Goal: Task Accomplishment & Management: Complete application form

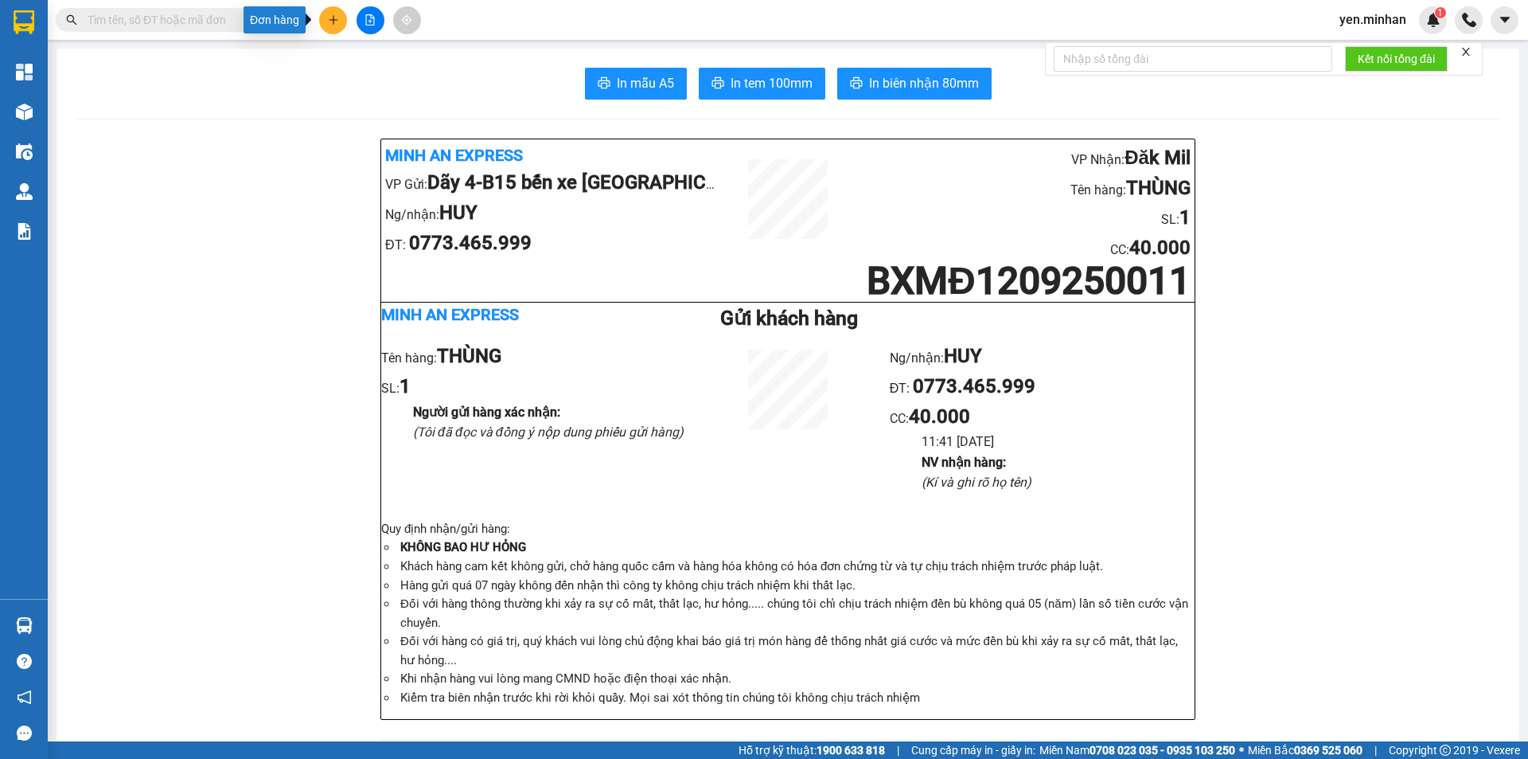
click at [333, 14] on icon "plus" at bounding box center [333, 19] width 11 height 11
click at [388, 66] on div "Tạo đơn hàng" at bounding box center [395, 60] width 69 height 18
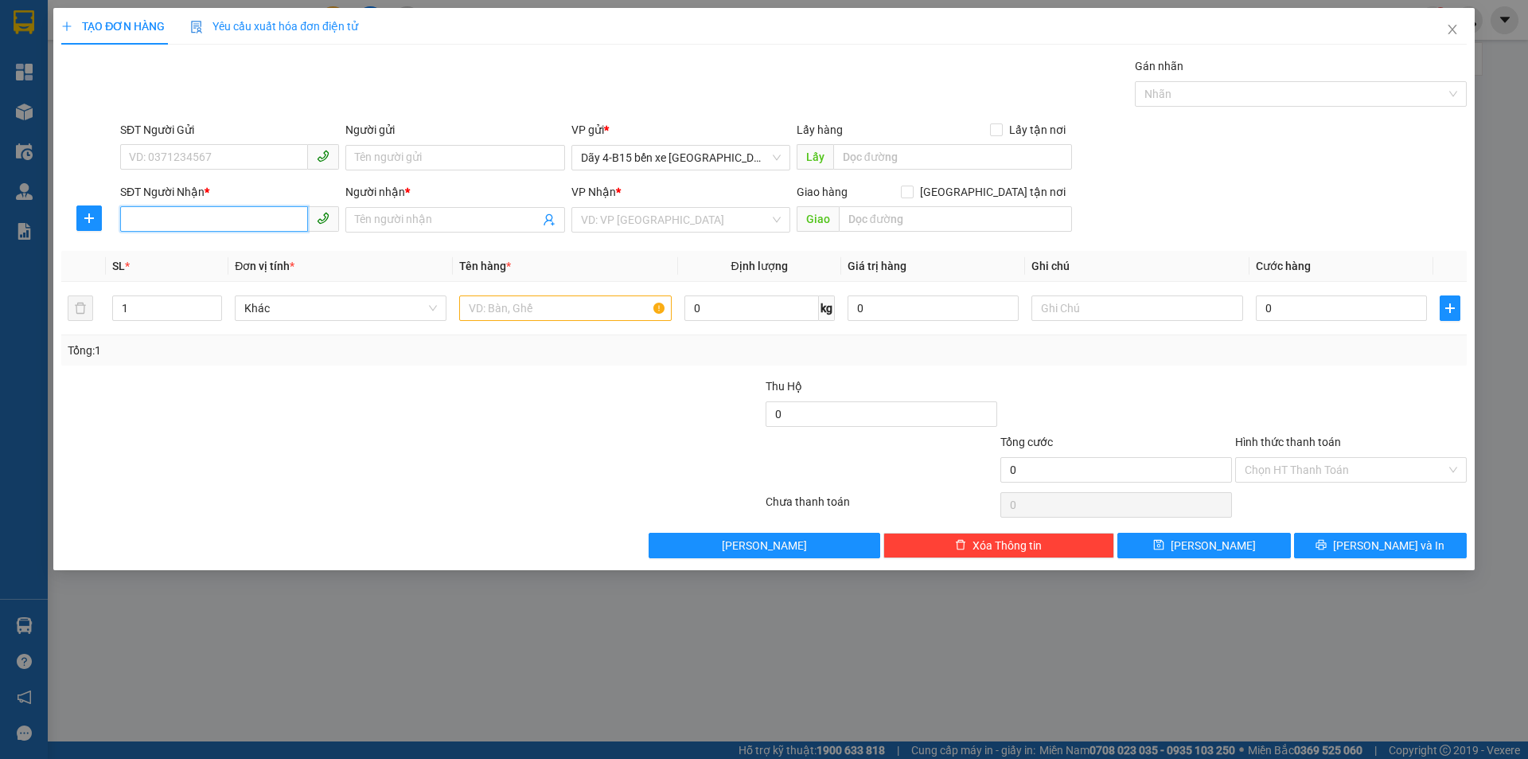
click at [205, 208] on input "SĐT Người Nhận *" at bounding box center [214, 218] width 188 height 25
click at [225, 214] on input "SĐT Người Nhận *" at bounding box center [214, 218] width 188 height 25
type input "0886066077"
click at [236, 253] on div "0886066077 - KHANG" at bounding box center [230, 252] width 200 height 18
type input "KHANG"
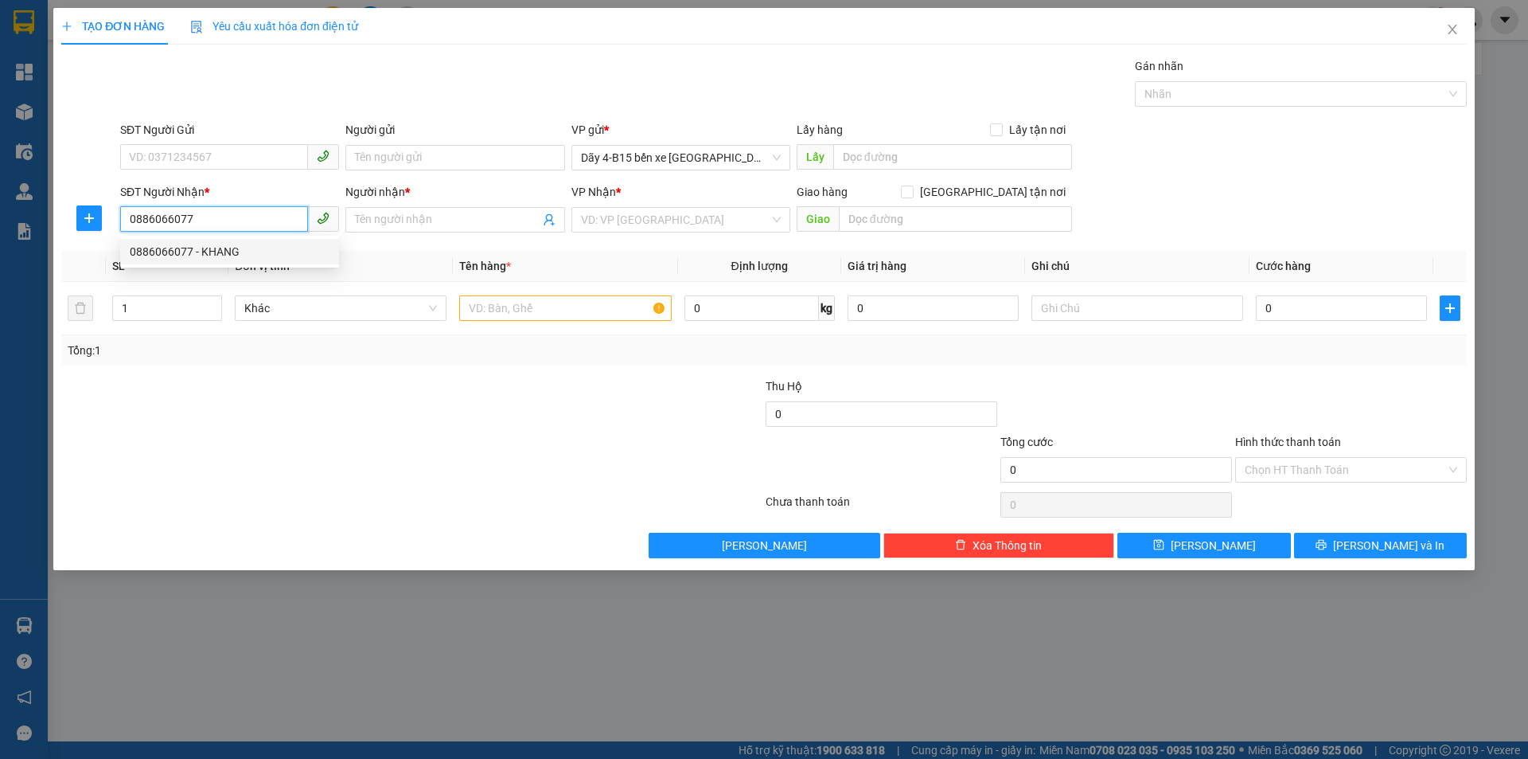
checkbox input "true"
type input "94THD"
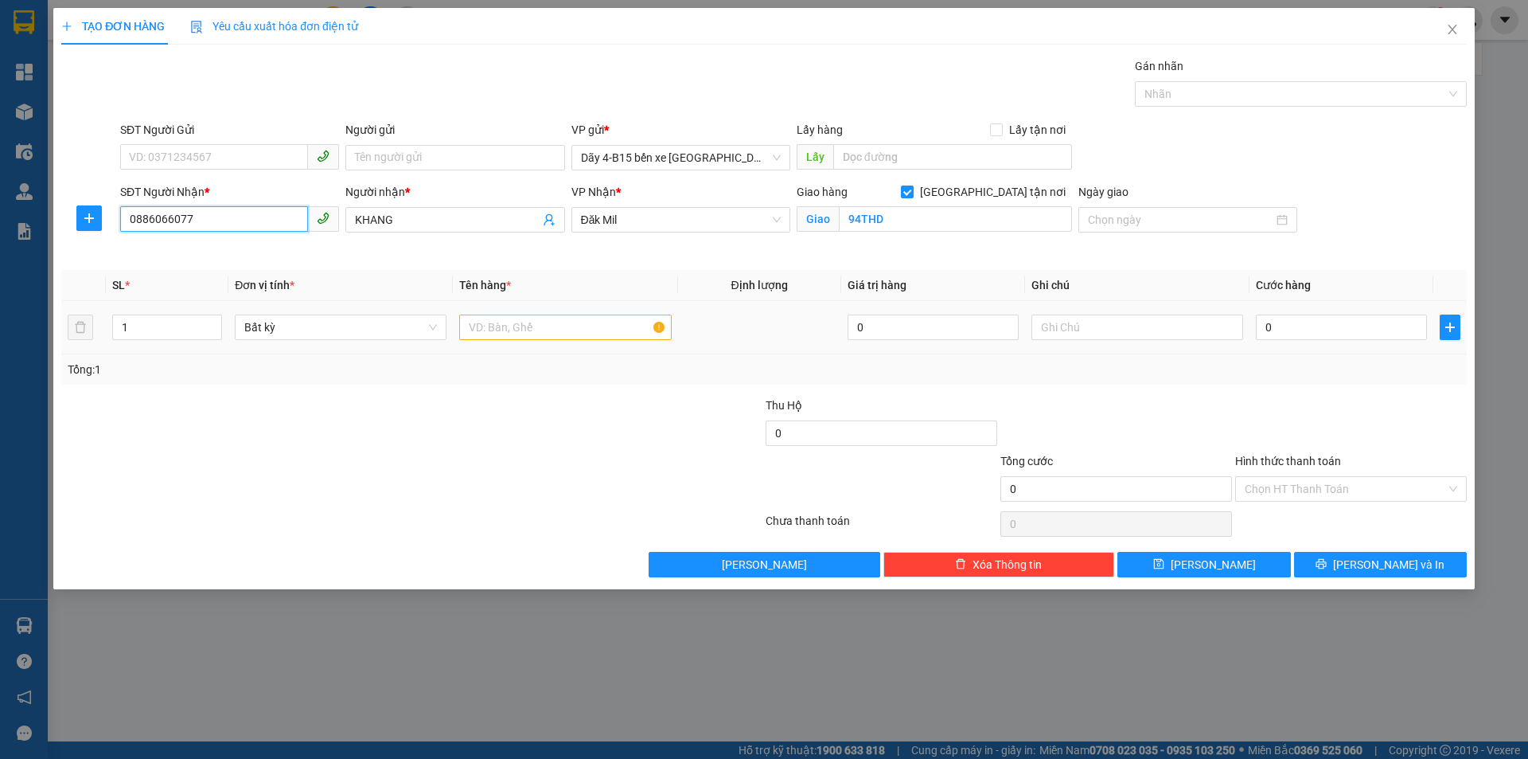
type input "0886066077"
click at [536, 323] on input "text" at bounding box center [565, 326] width 212 height 25
type input "GT"
click at [1358, 326] on input "0" at bounding box center [1341, 326] width 171 height 25
type input "3"
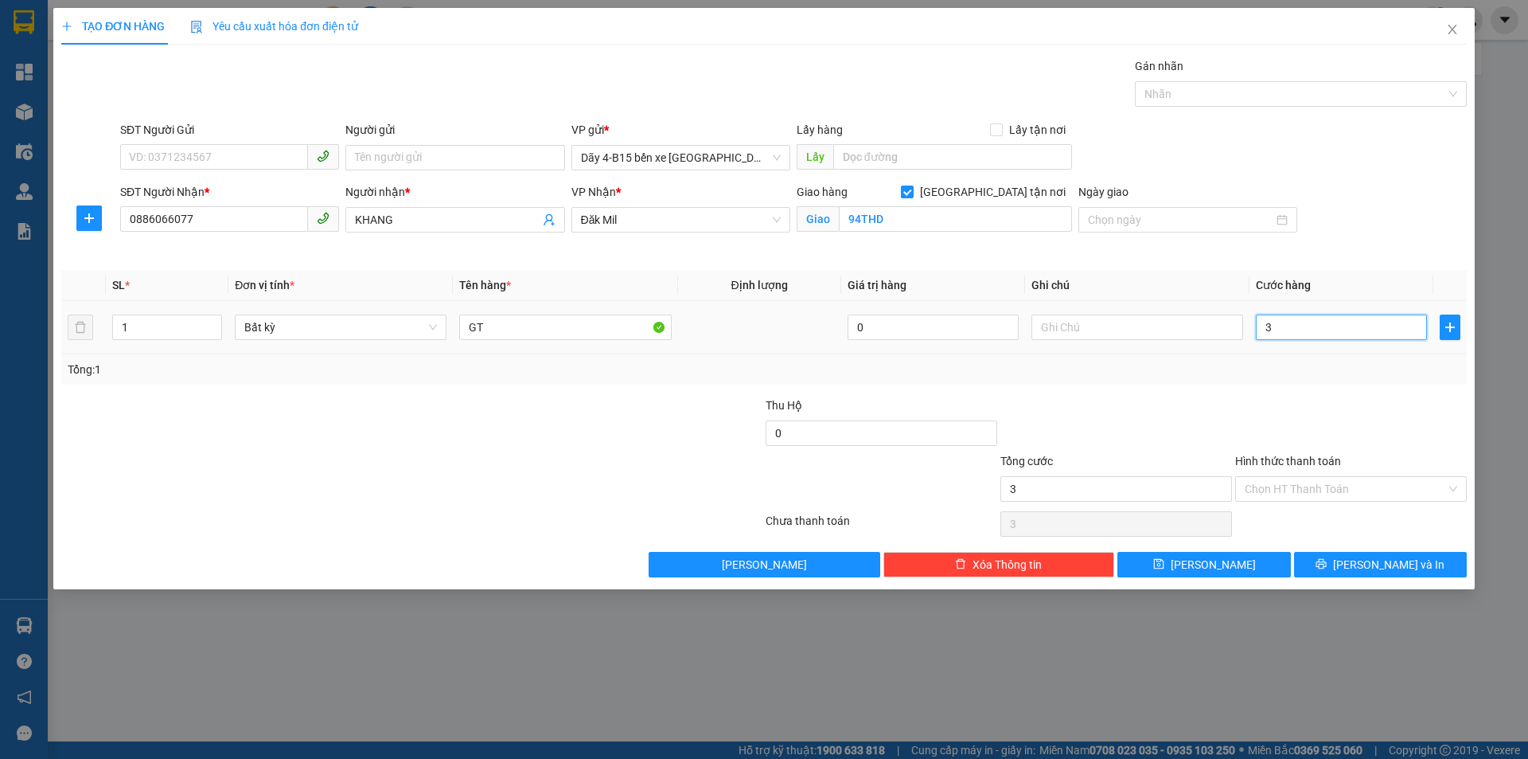
type input "3"
type input "30"
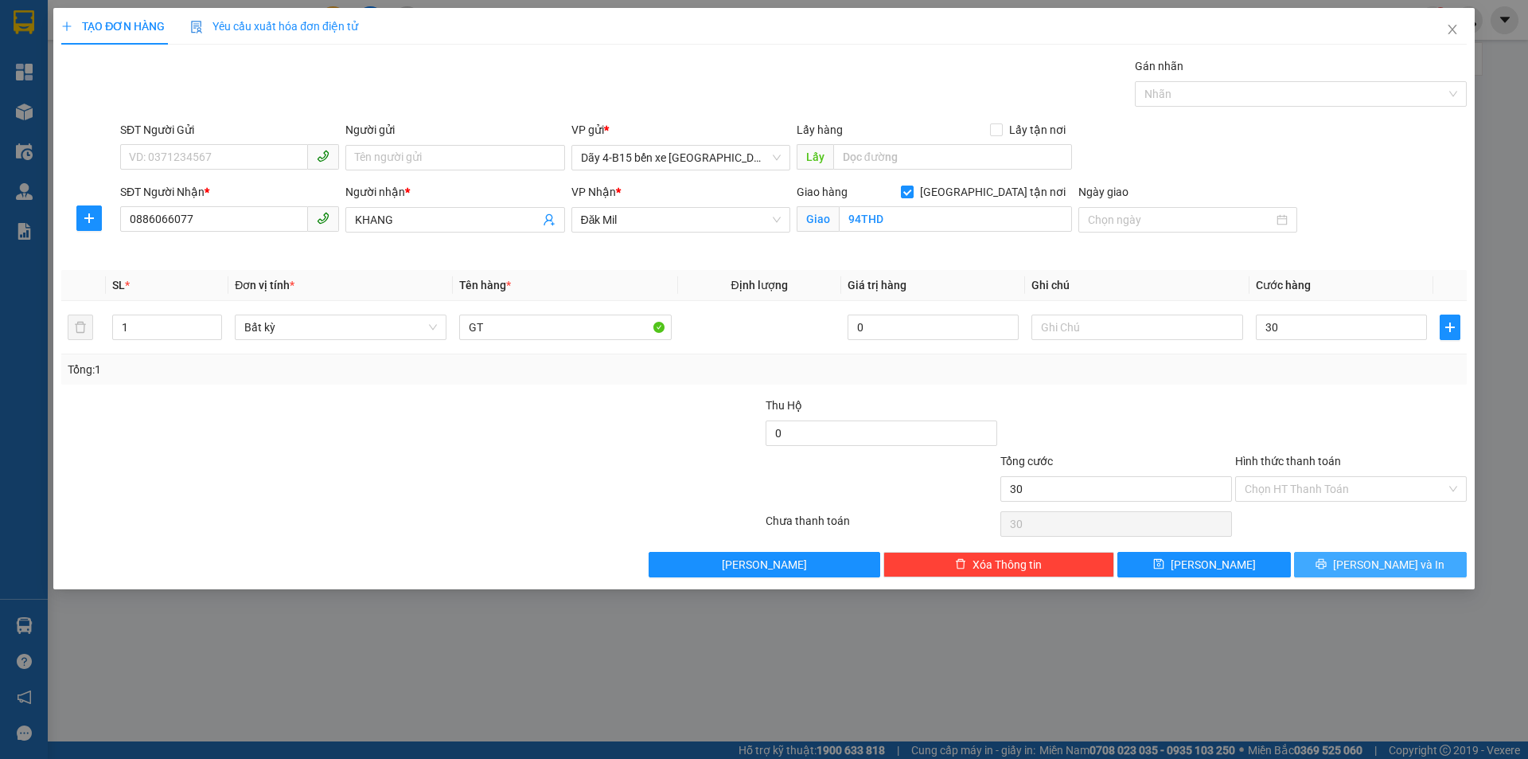
type input "30.000"
drag, startPoint x: 1368, startPoint y: 551, endPoint x: 1368, endPoint y: 567, distance: 15.9
click at [1369, 552] on div "Transit Pickup Surcharge Ids Transit Deliver Surcharge Ids Transit Deliver Surc…" at bounding box center [764, 317] width 1406 height 520
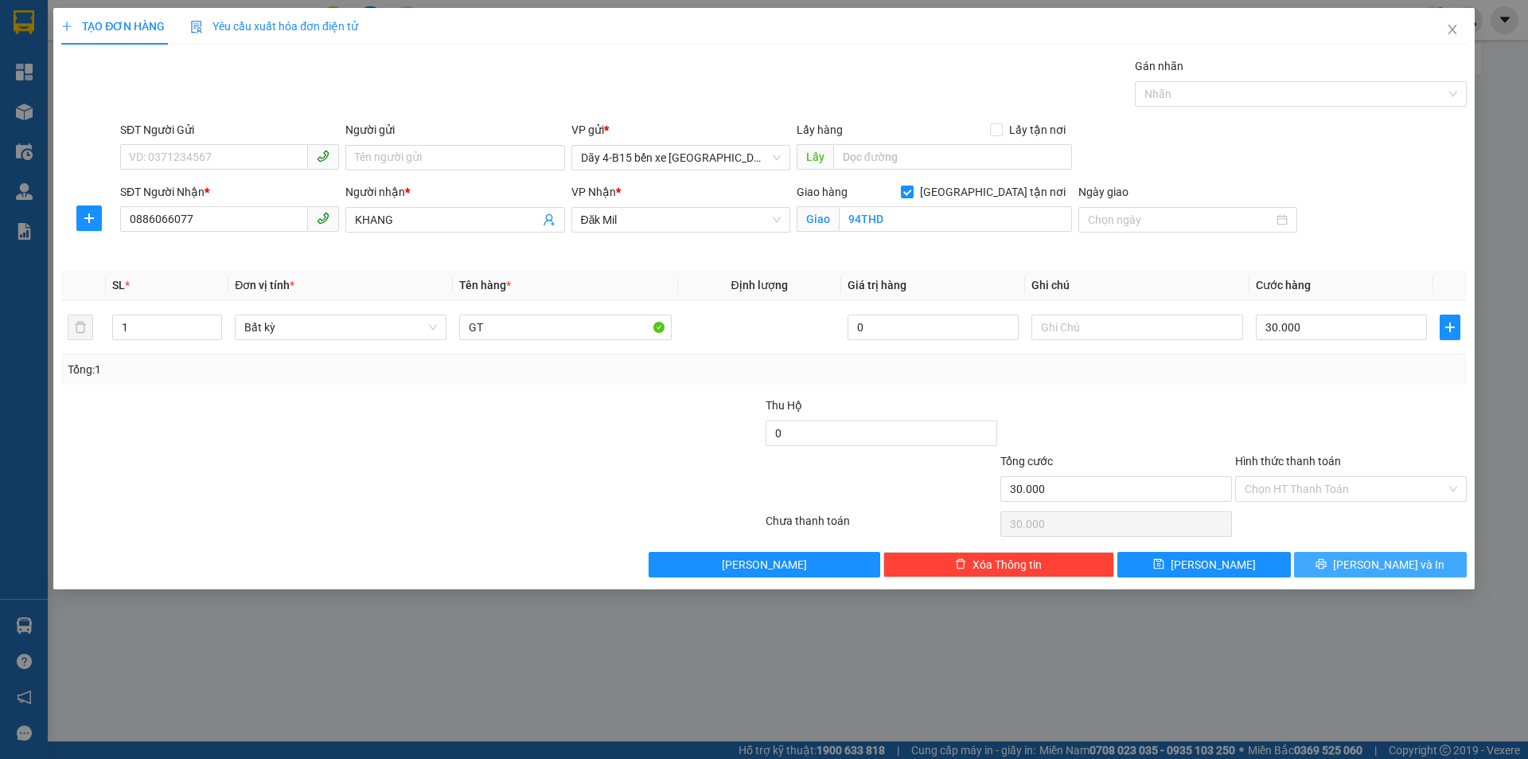
click at [1367, 571] on span "[PERSON_NAME] và In" at bounding box center [1388, 565] width 111 height 18
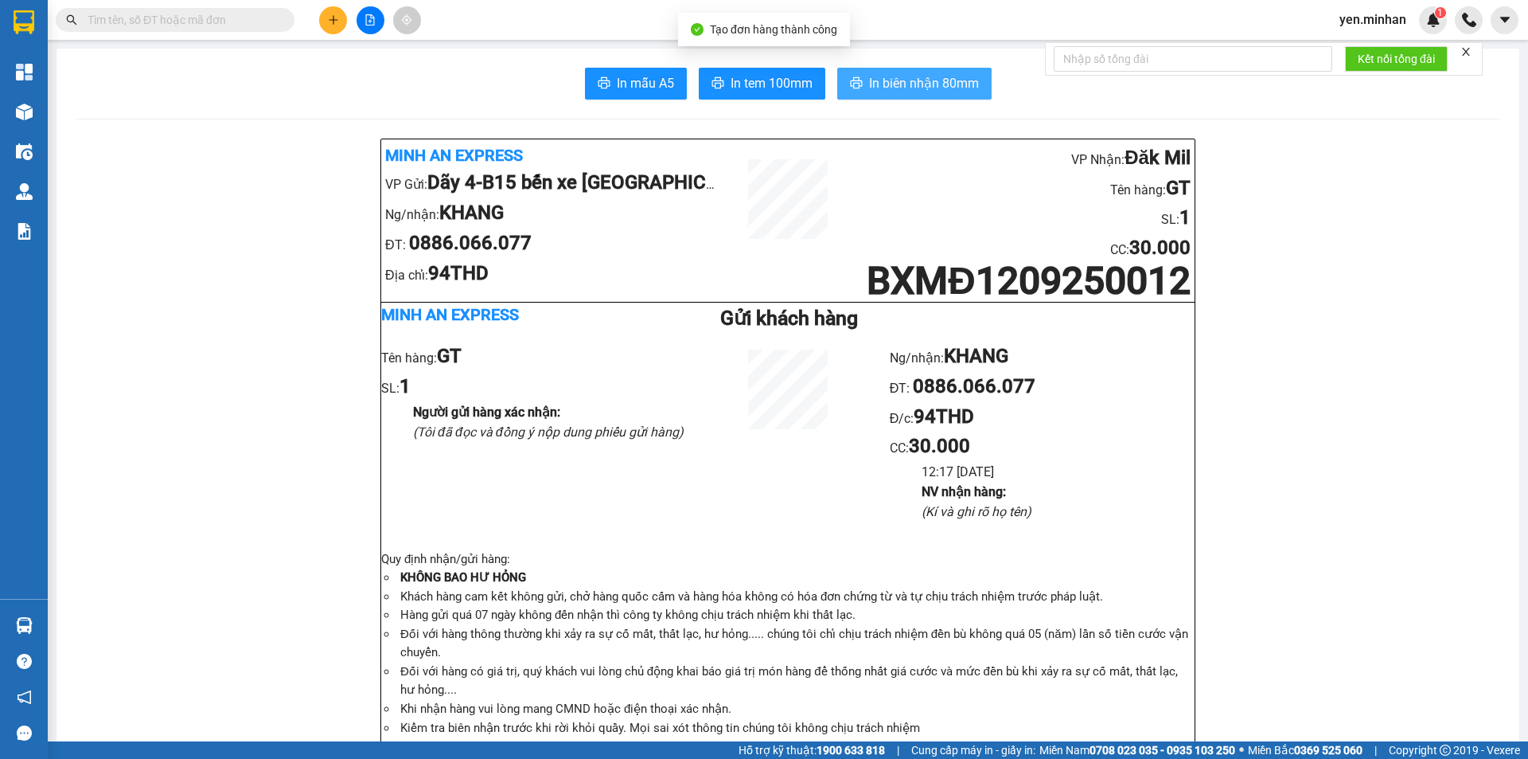
click at [930, 88] on span "In biên nhận 80mm" at bounding box center [924, 83] width 110 height 20
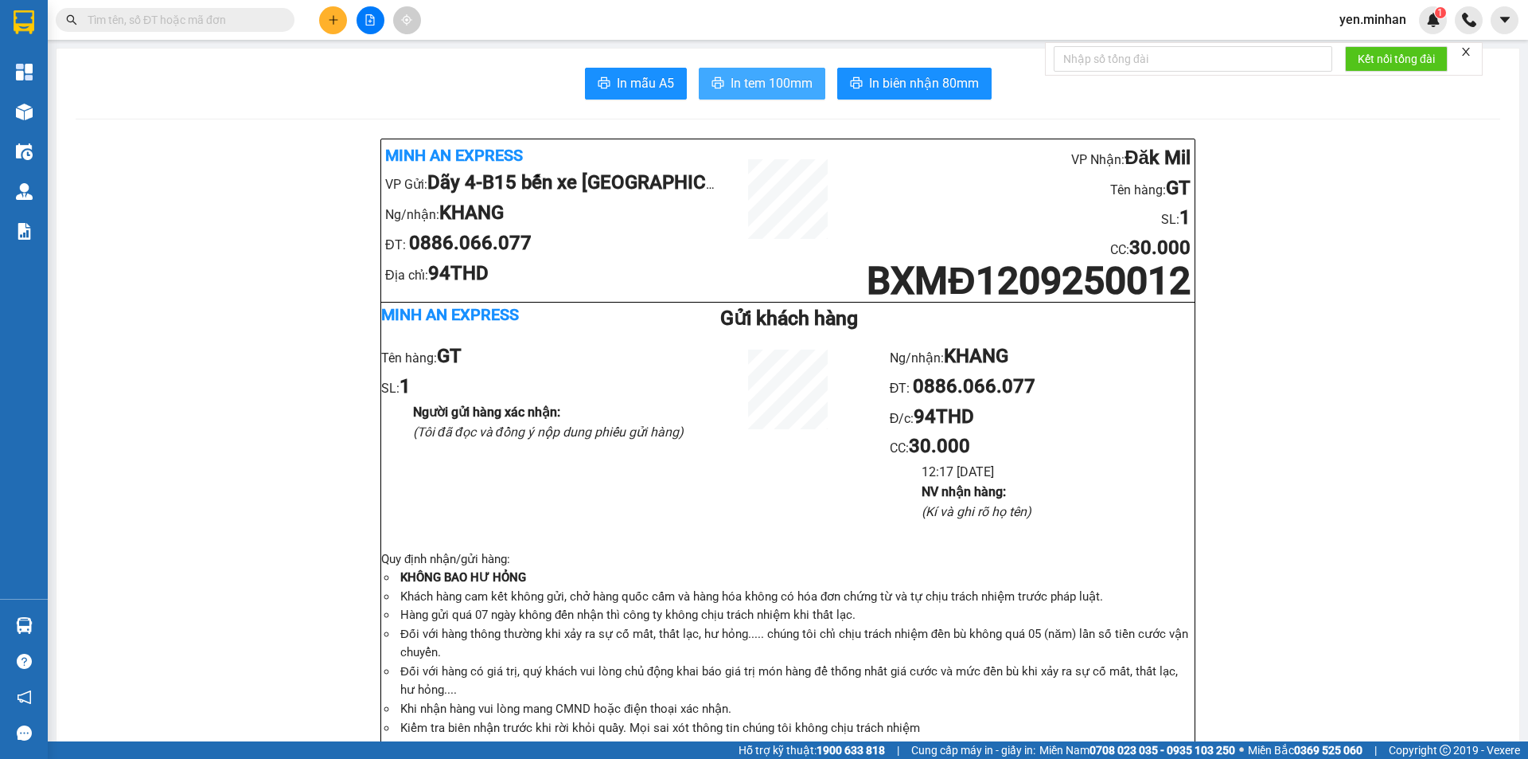
click at [778, 87] on span "In tem 100mm" at bounding box center [772, 83] width 82 height 20
click at [328, 18] on icon "plus" at bounding box center [333, 19] width 11 height 11
click at [365, 60] on div "Tạo đơn hàng" at bounding box center [395, 60] width 69 height 18
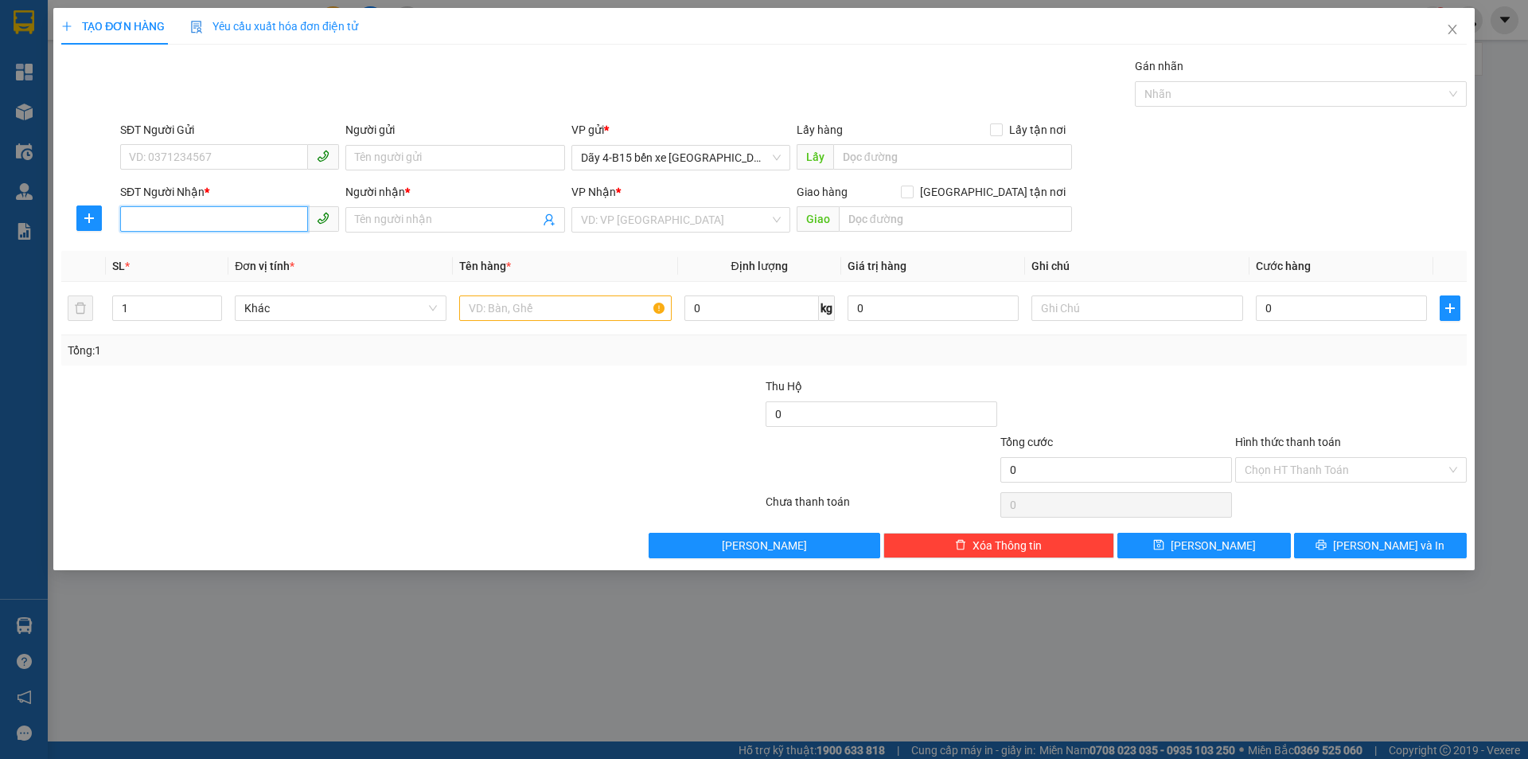
click at [228, 221] on input "SĐT Người Nhận *" at bounding box center [214, 218] width 188 height 25
click at [189, 253] on div "0348115479 - HƯƠNG" at bounding box center [230, 252] width 200 height 18
type input "0348115479"
type input "HƯƠNG"
checkbox input "true"
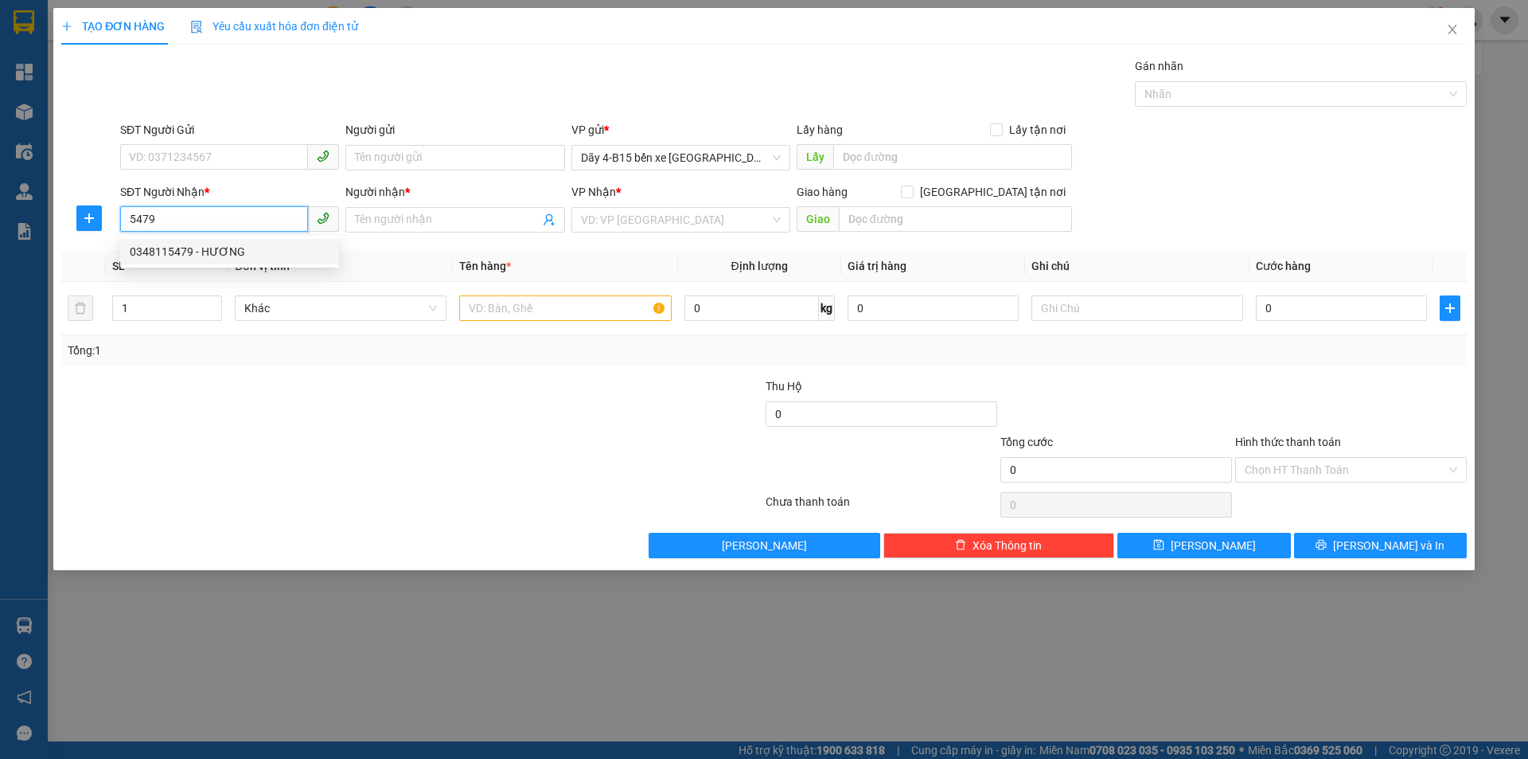
type input "CF DAKLAO"
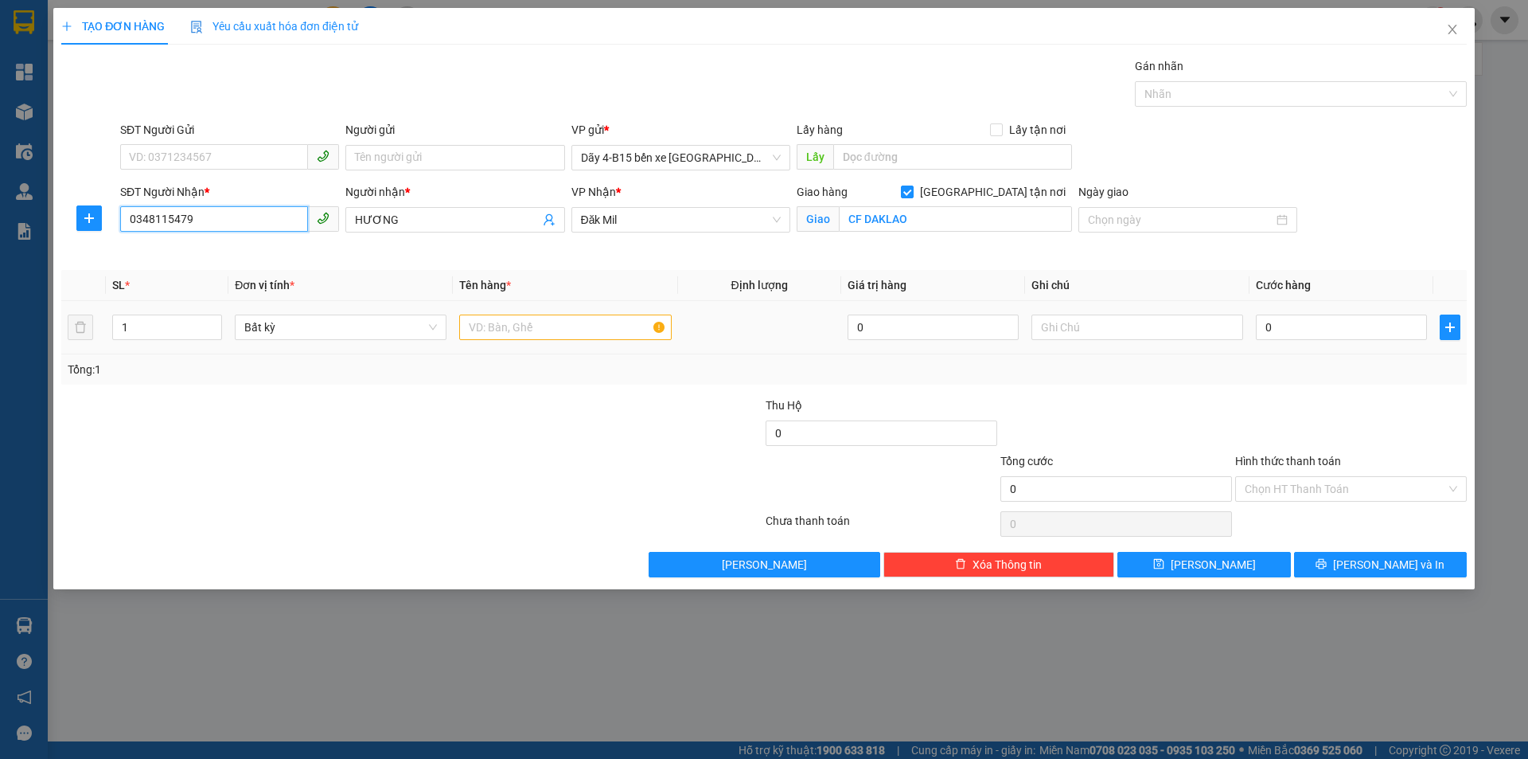
type input "0348115479"
click at [553, 330] on input "text" at bounding box center [565, 326] width 212 height 25
type input "THÙNG XỐP"
click at [1285, 335] on input "0" at bounding box center [1341, 326] width 171 height 25
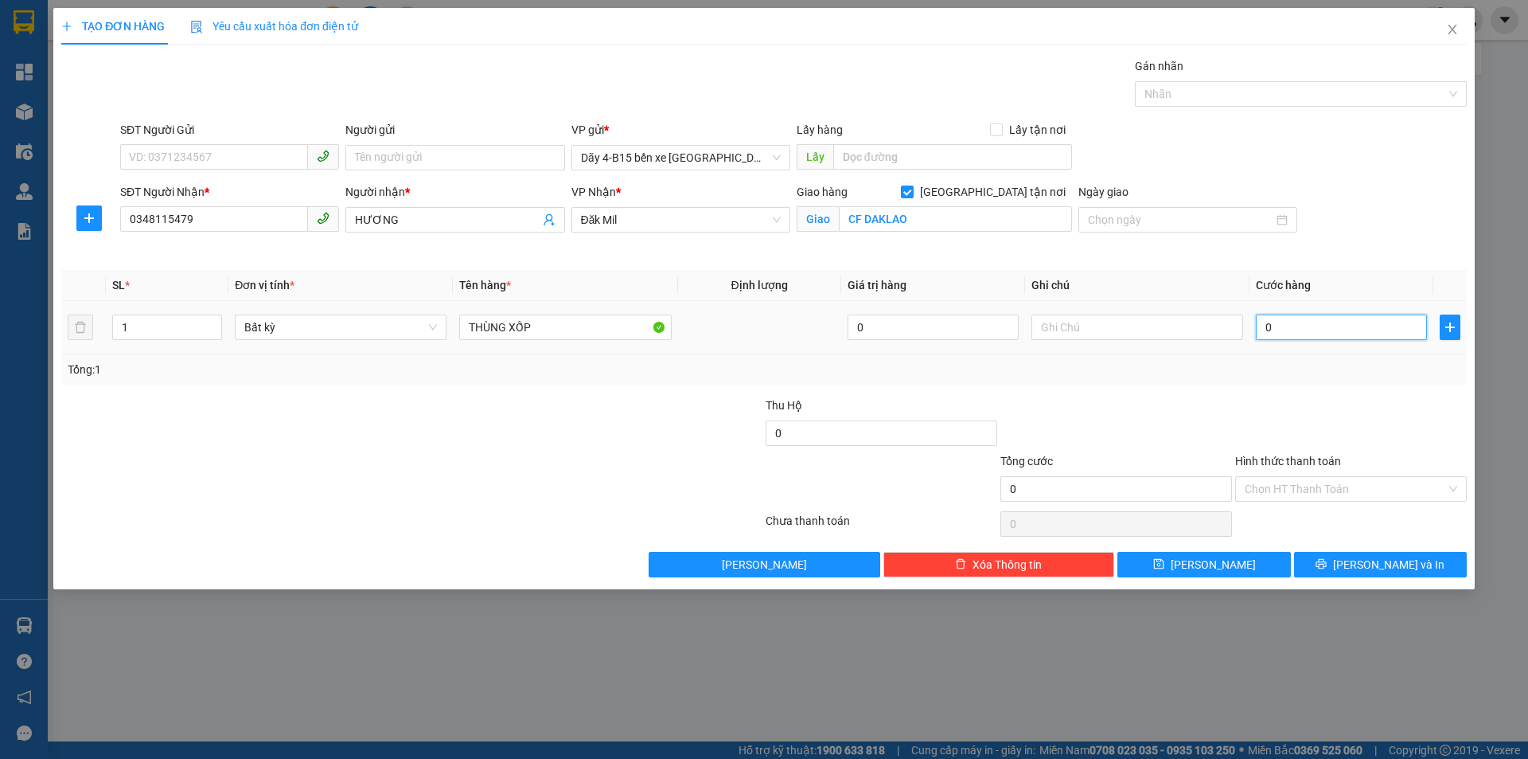
type input "5"
type input "50"
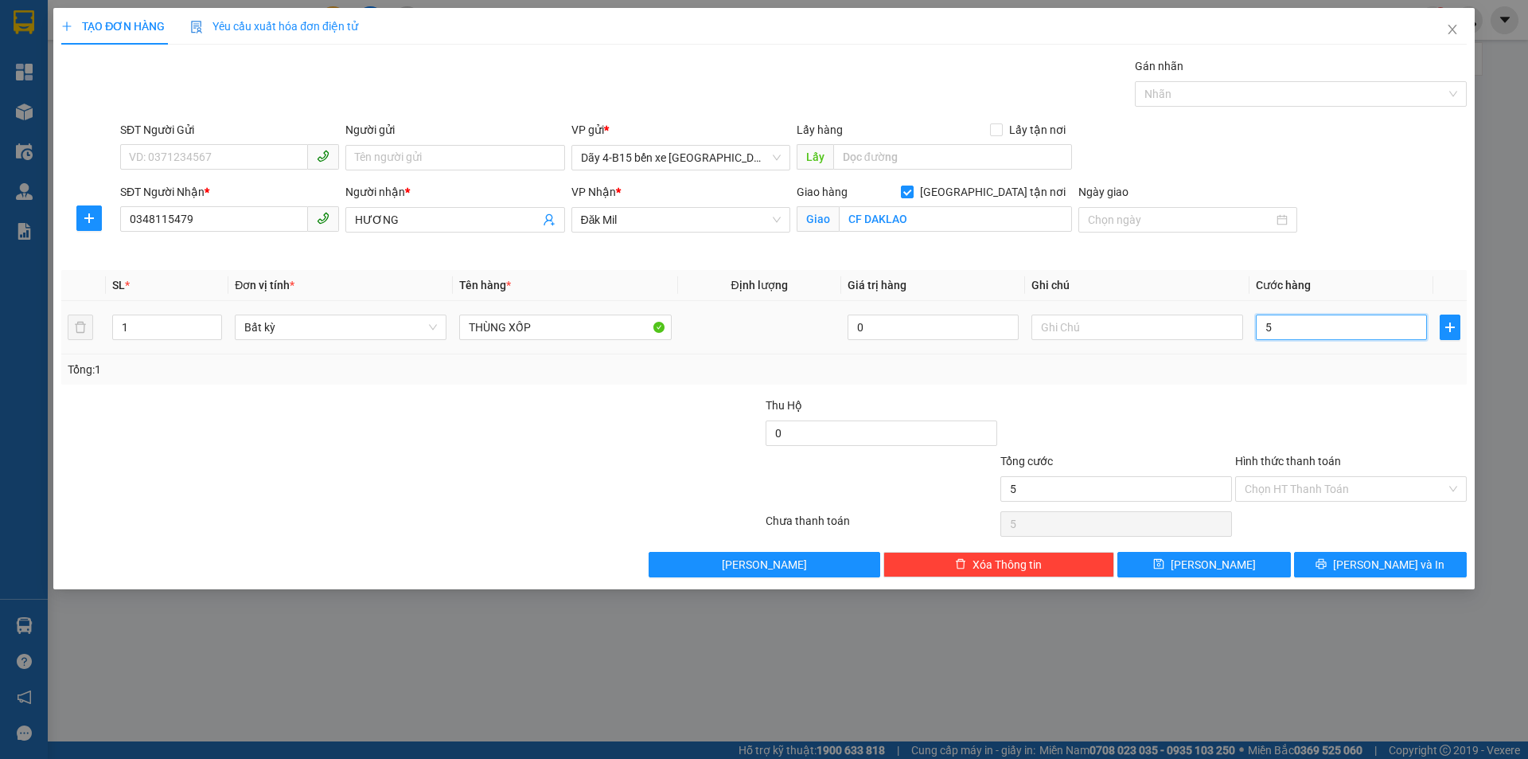
type input "50"
type input "50.000"
click at [1374, 565] on span "[PERSON_NAME] và In" at bounding box center [1388, 565] width 111 height 18
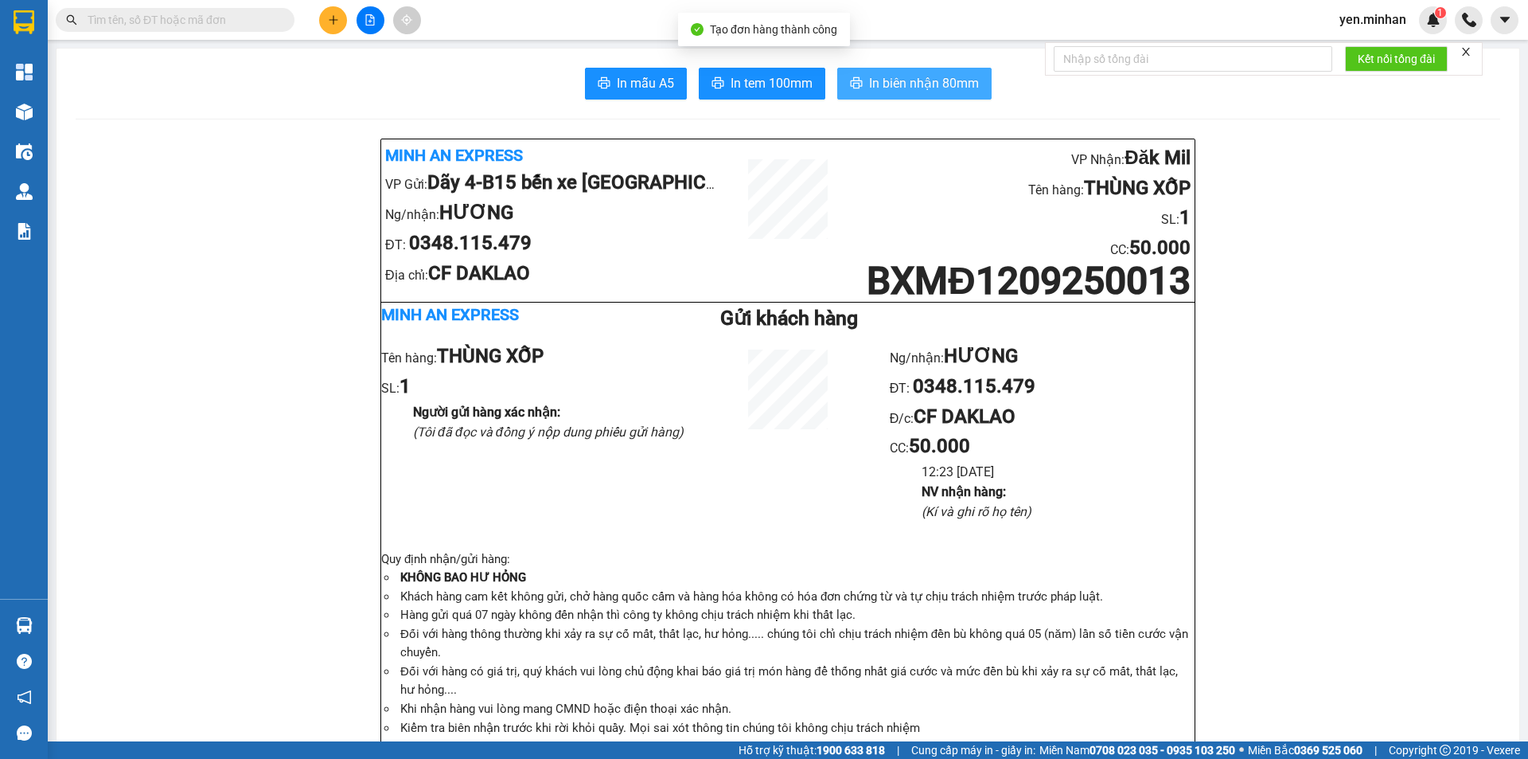
click at [909, 78] on span "In biên nhận 80mm" at bounding box center [924, 83] width 110 height 20
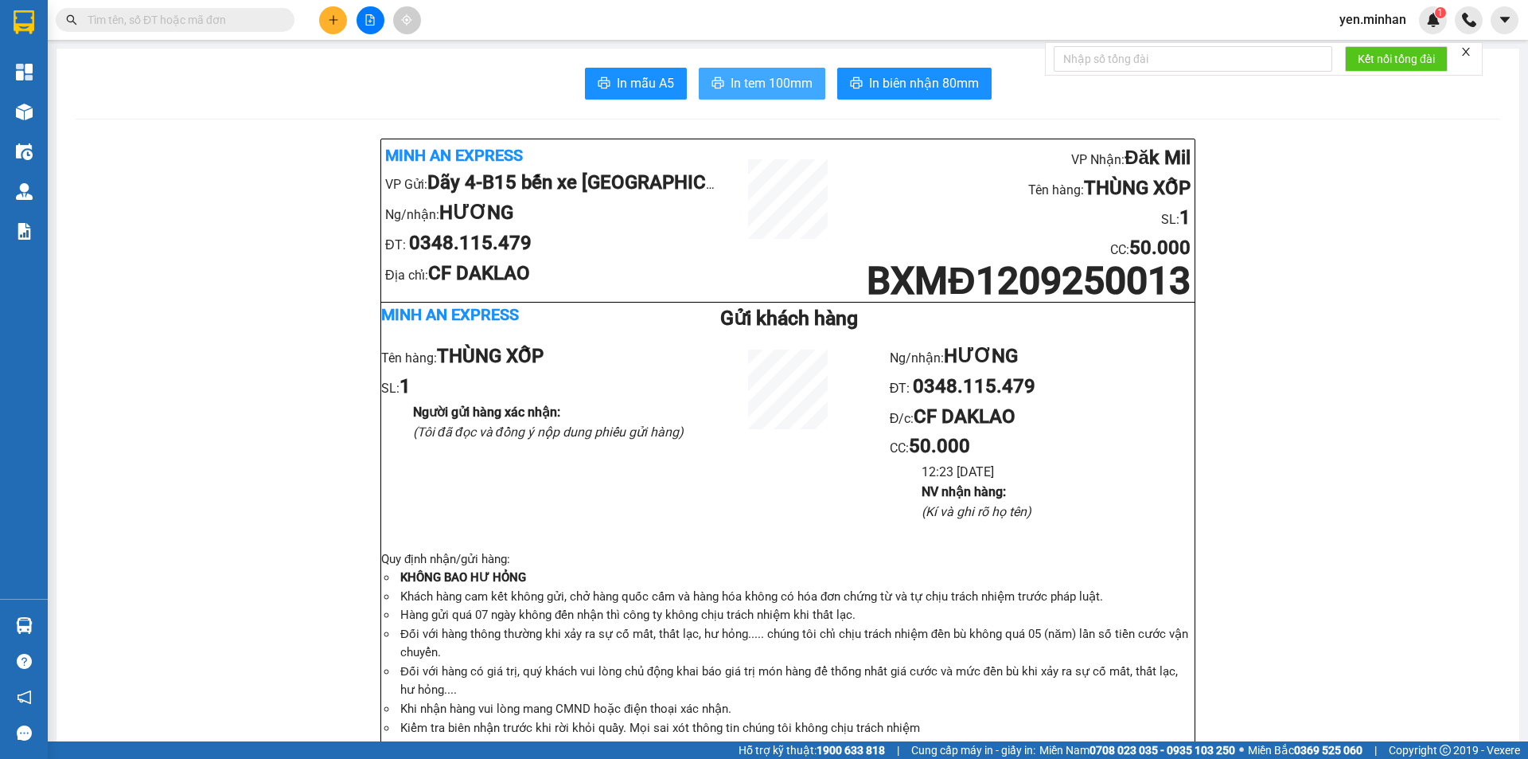
click at [751, 83] on span "In tem 100mm" at bounding box center [772, 83] width 82 height 20
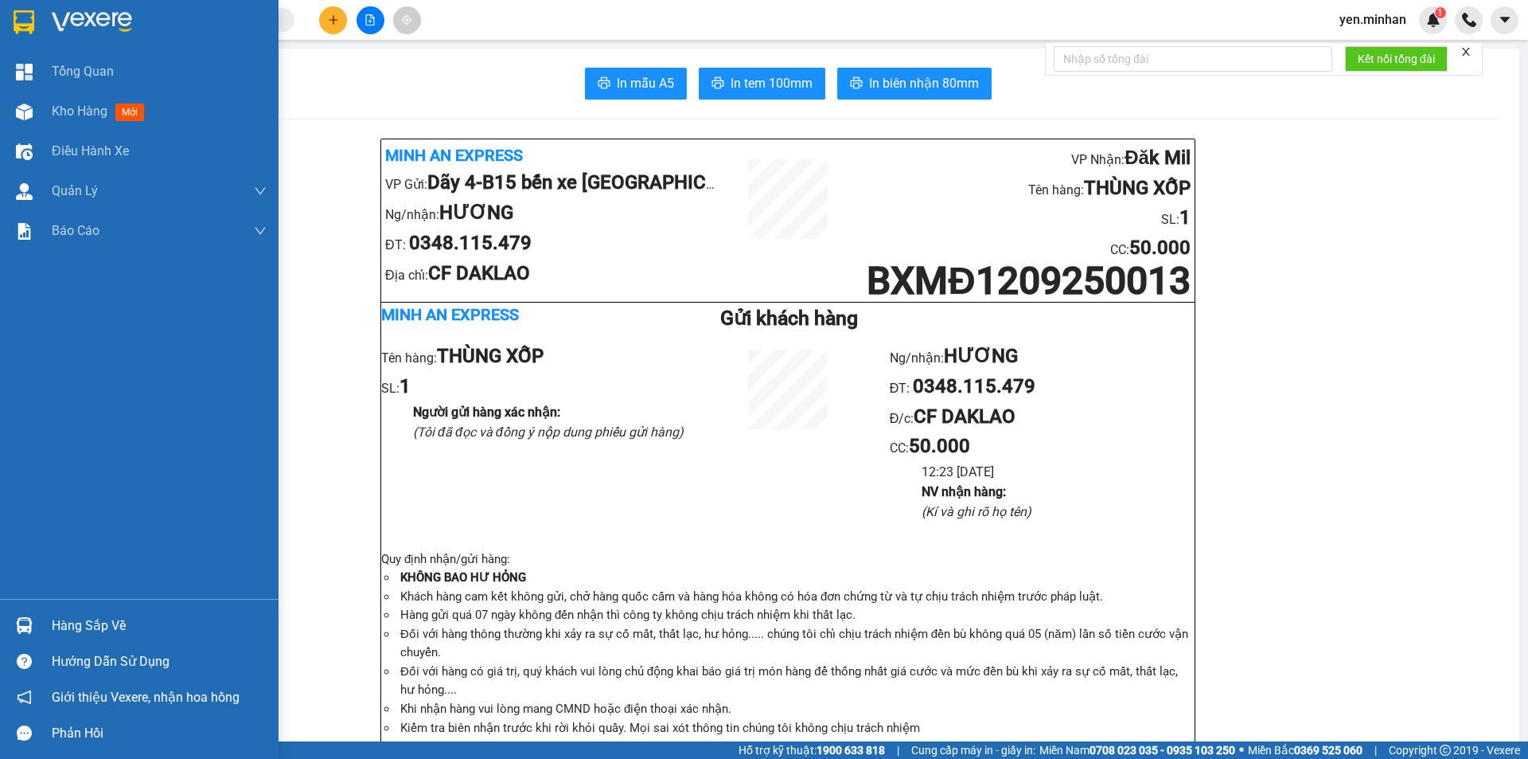
click at [17, 28] on img at bounding box center [24, 22] width 21 height 24
click at [16, 29] on img at bounding box center [24, 22] width 21 height 24
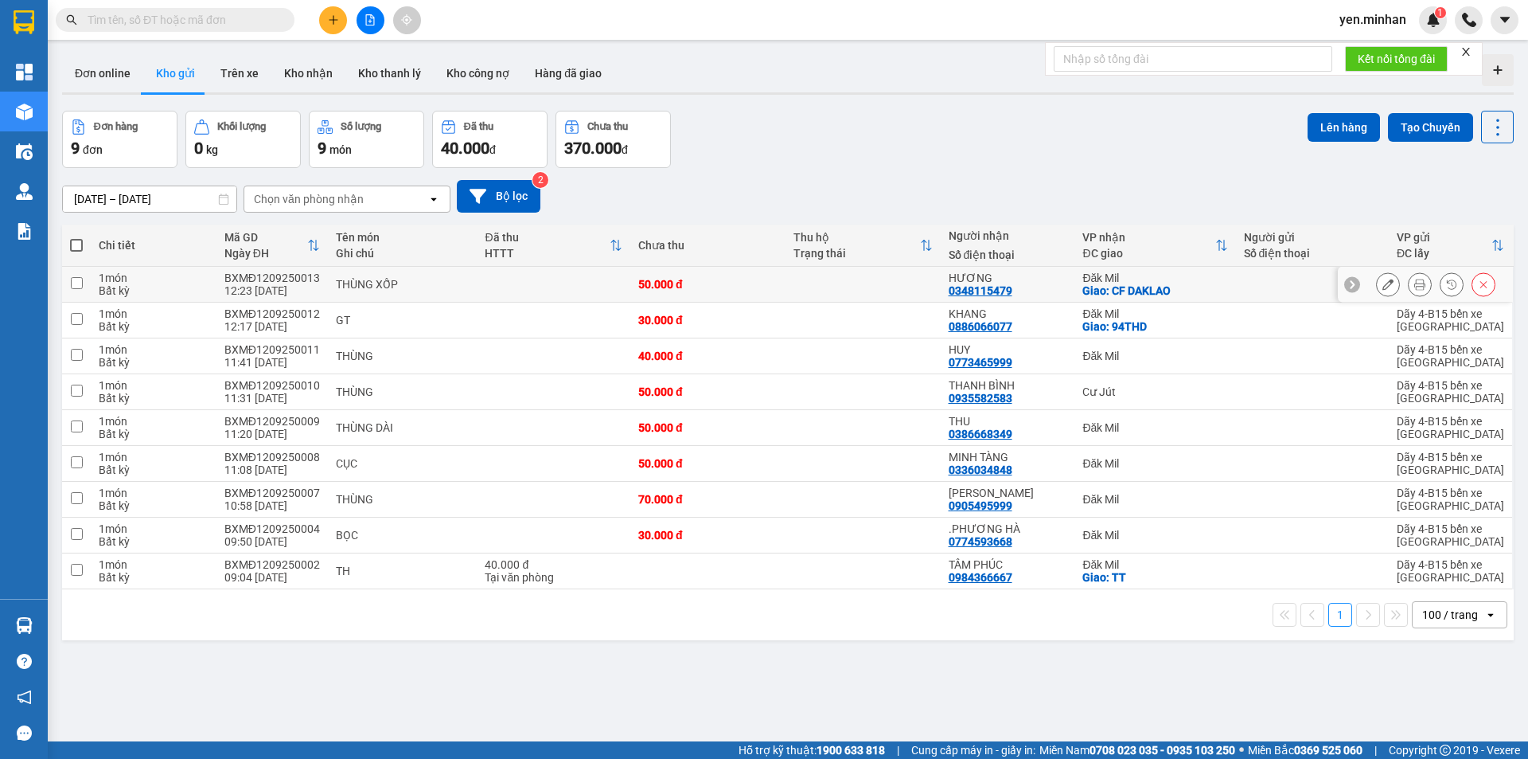
click at [1383, 281] on icon at bounding box center [1388, 284] width 11 height 11
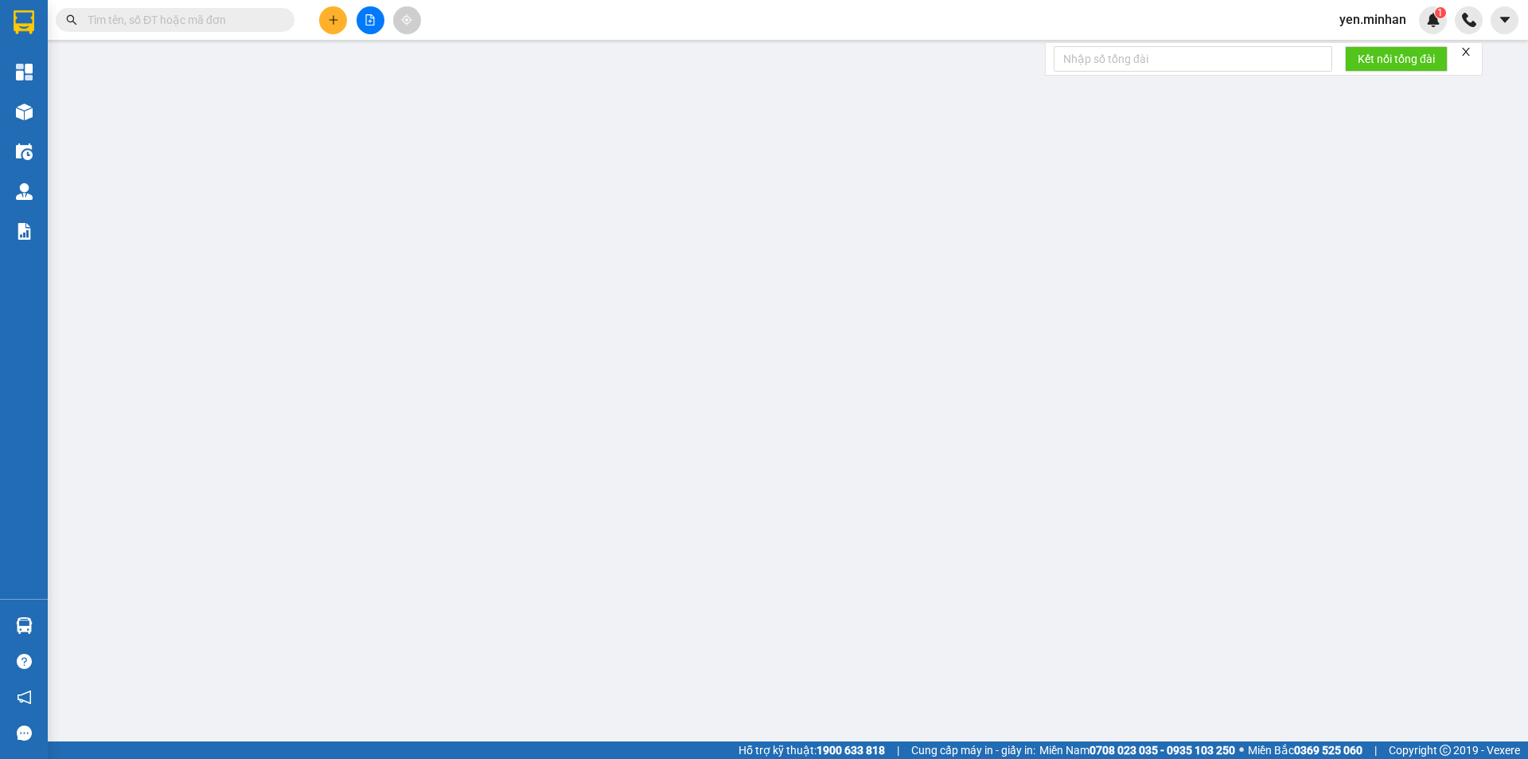
type input "0348115479"
type input "HƯƠNG"
checkbox input "true"
type input "CF DAKLAO"
type input "50.000"
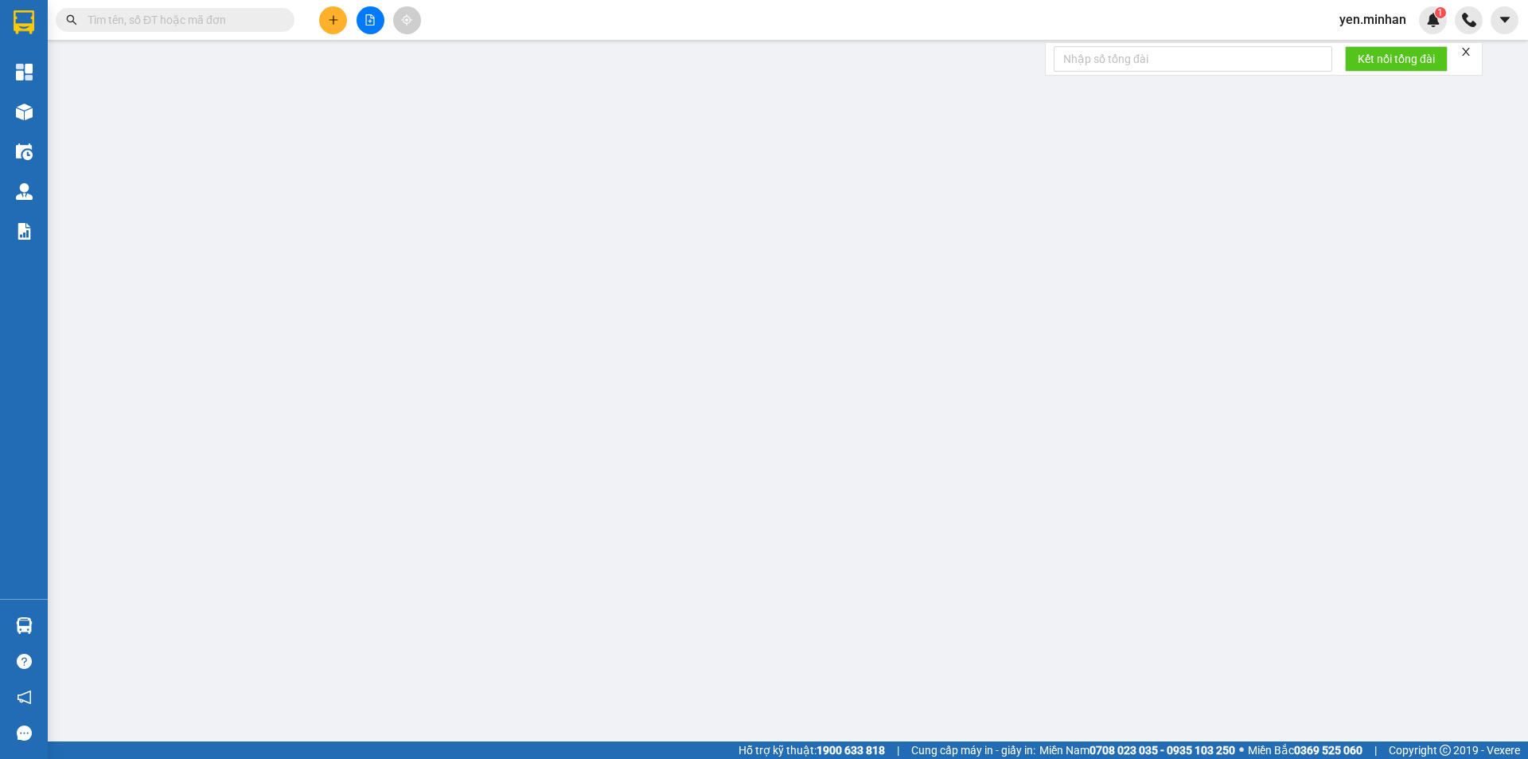
type input "50.000"
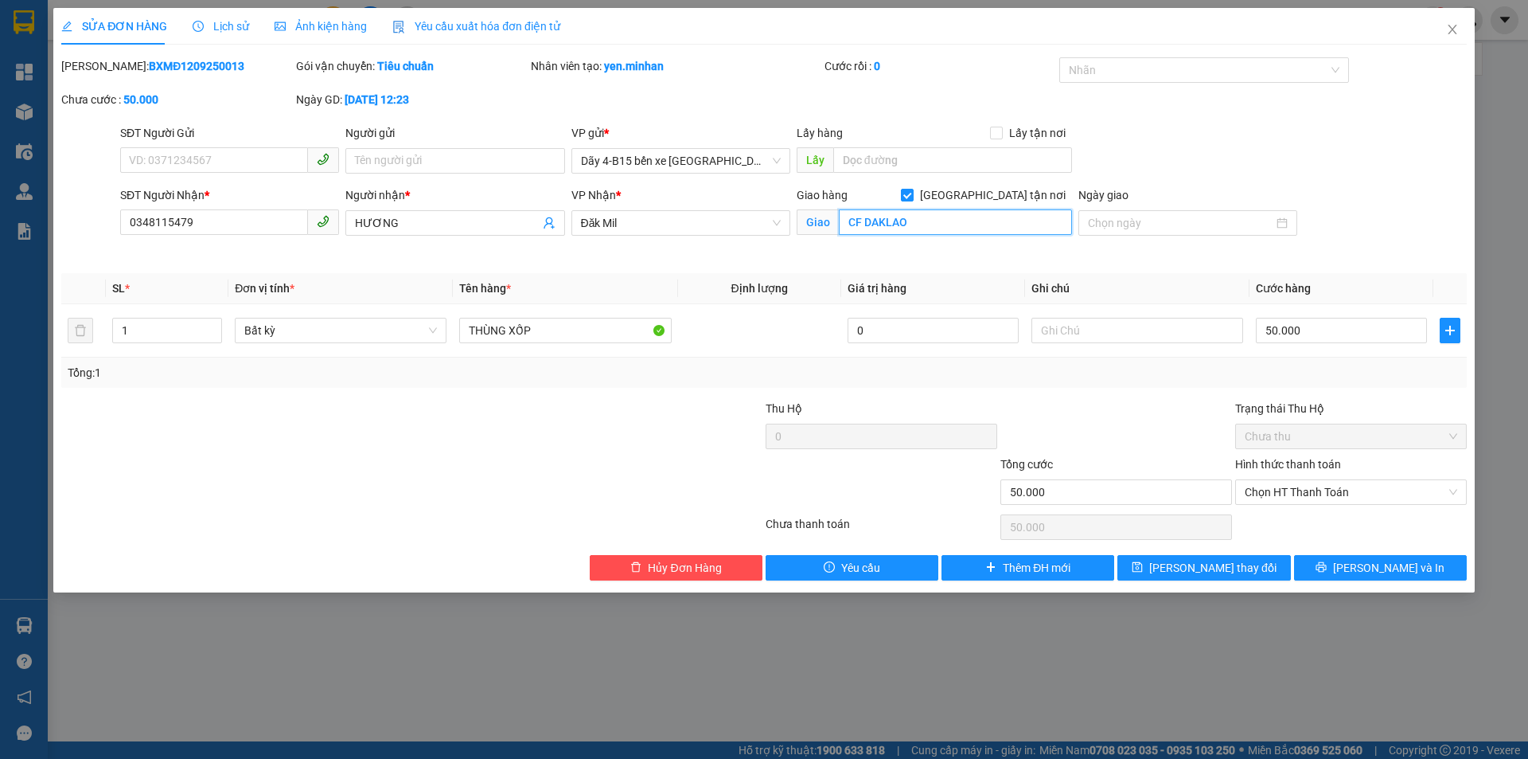
click at [937, 223] on input "CF DAKLAO" at bounding box center [955, 221] width 233 height 25
click at [936, 223] on input "CF DAKLAO" at bounding box center [955, 221] width 233 height 25
click at [634, 219] on span "Đăk Mil" at bounding box center [681, 223] width 200 height 24
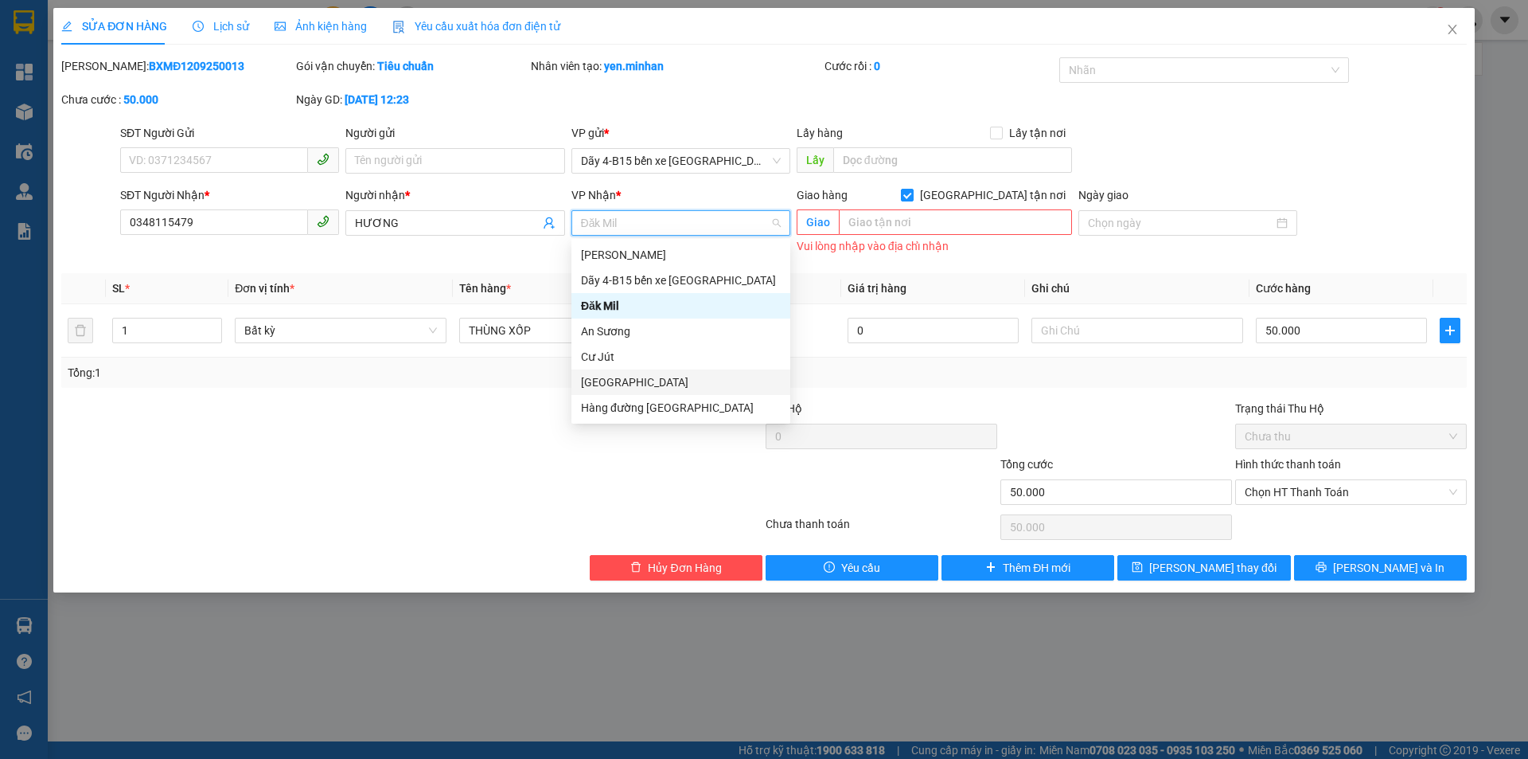
click at [667, 380] on div "[GEOGRAPHIC_DATA]" at bounding box center [681, 382] width 200 height 18
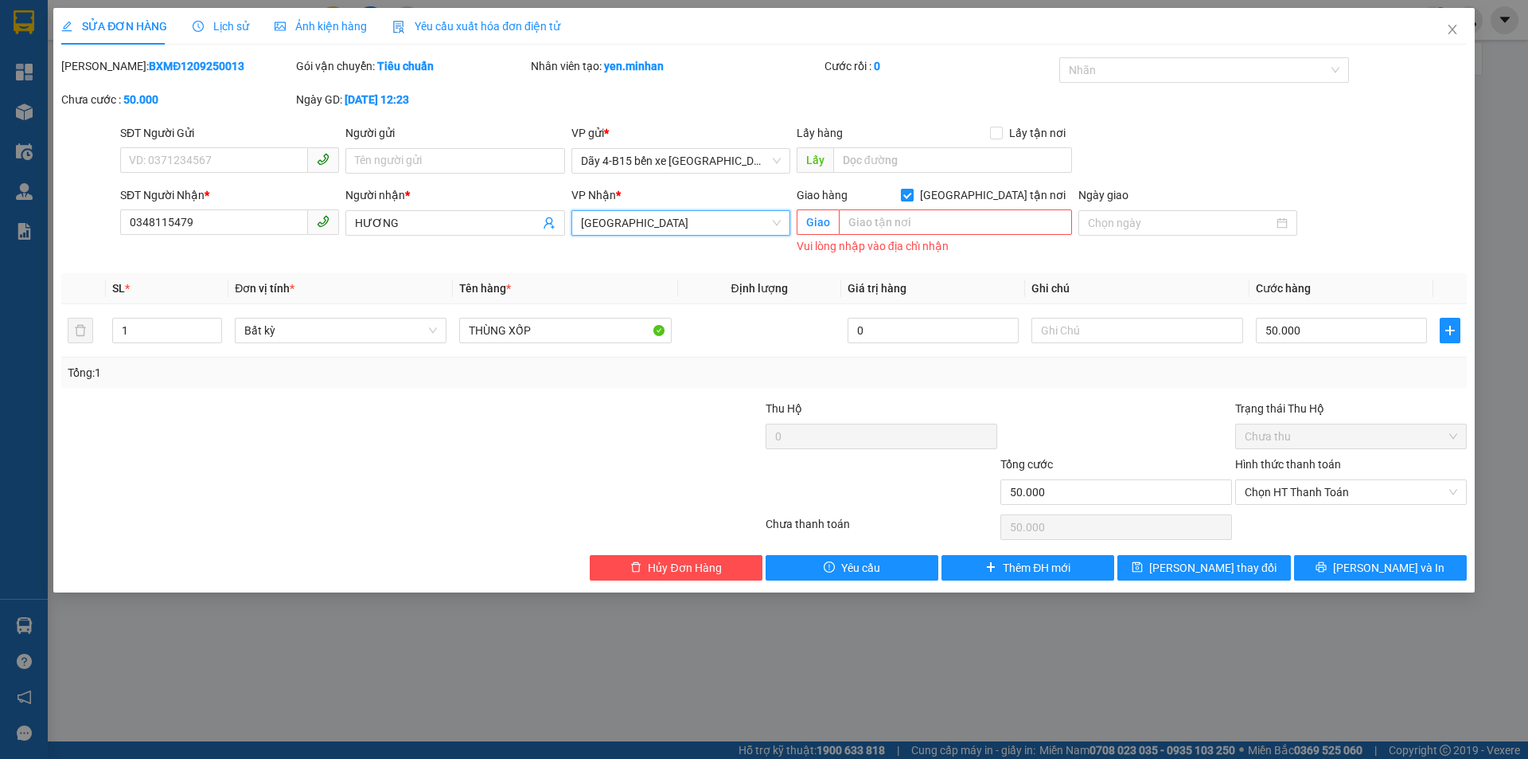
click at [914, 193] on span at bounding box center [907, 195] width 13 height 13
click at [912, 193] on input "[GEOGRAPHIC_DATA] tận nơi" at bounding box center [906, 194] width 11 height 11
checkbox input "false"
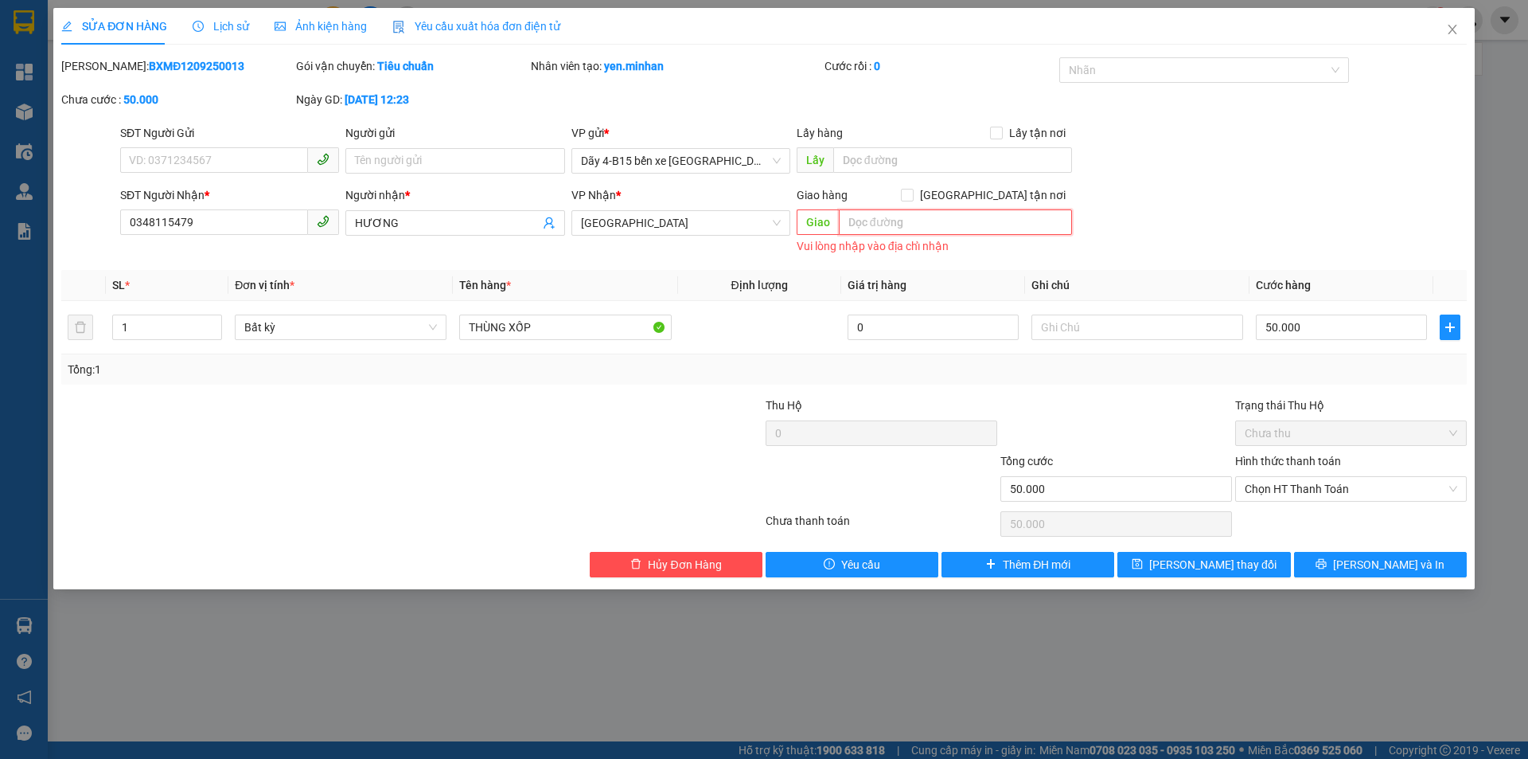
click at [939, 224] on input "text" at bounding box center [955, 221] width 233 height 25
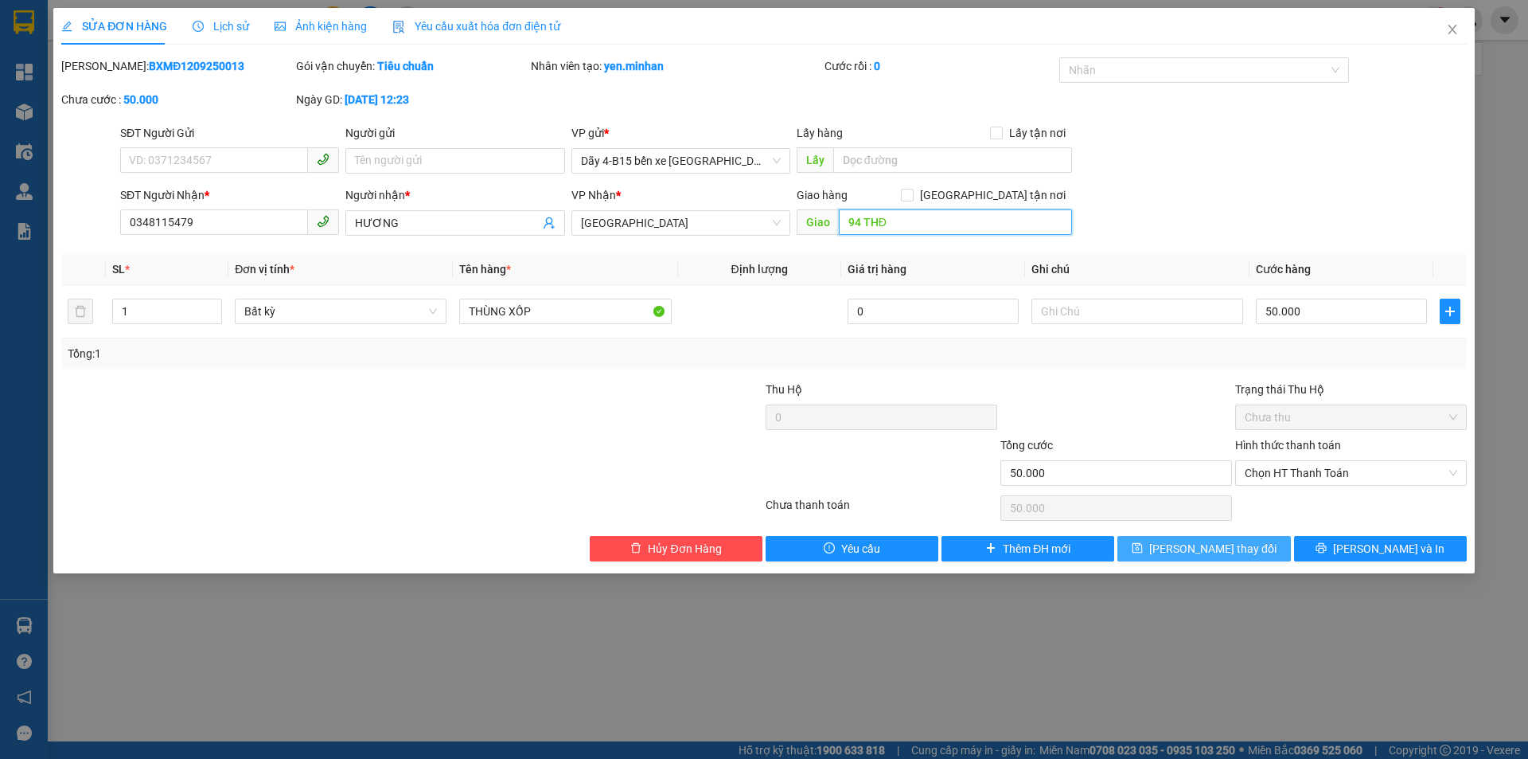
type input "94 THĐ"
click at [1206, 544] on span "[PERSON_NAME] thay đổi" at bounding box center [1212, 549] width 127 height 18
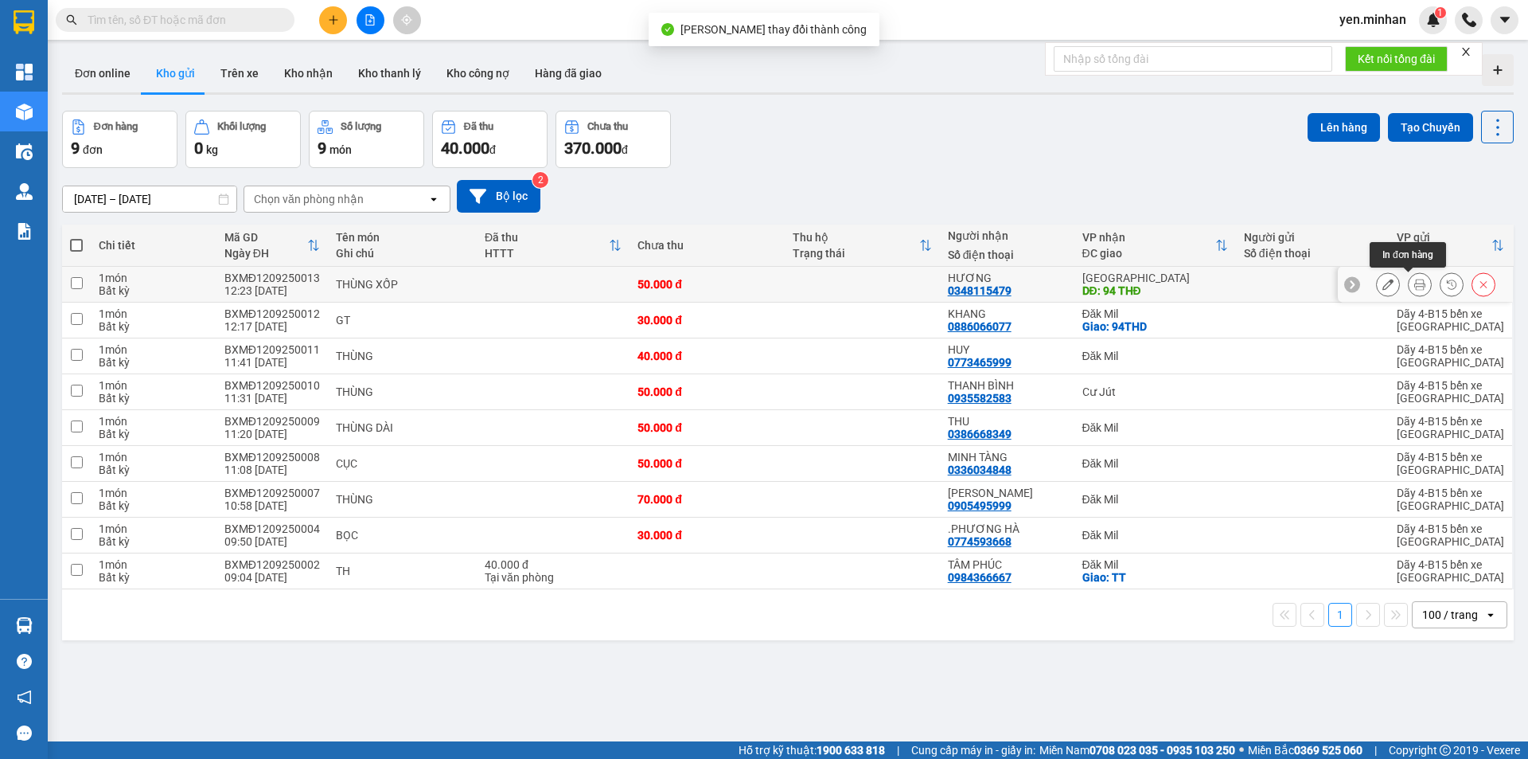
click at [1409, 283] on button at bounding box center [1420, 285] width 22 height 28
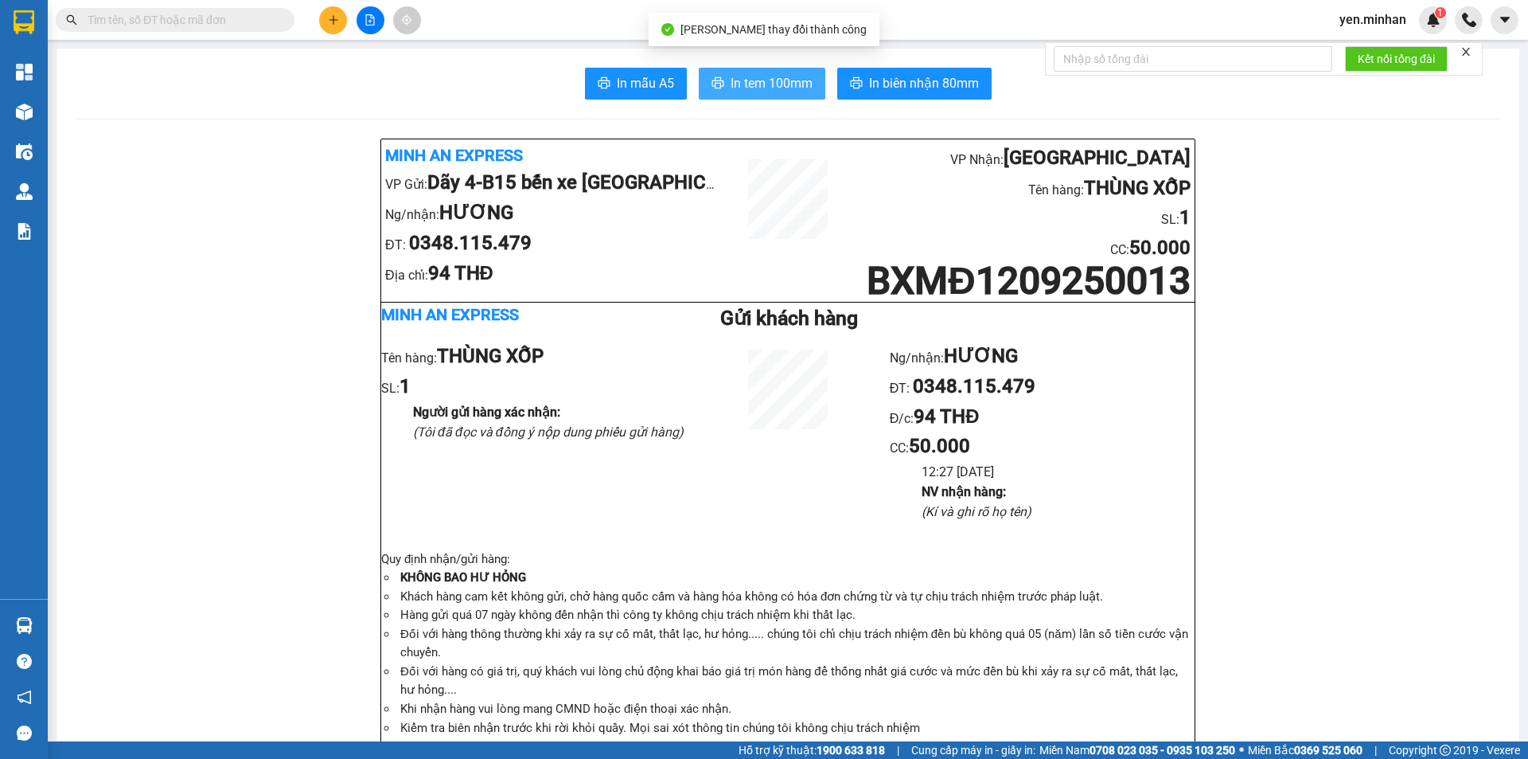
click at [777, 72] on button "In tem 100mm" at bounding box center [762, 84] width 127 height 32
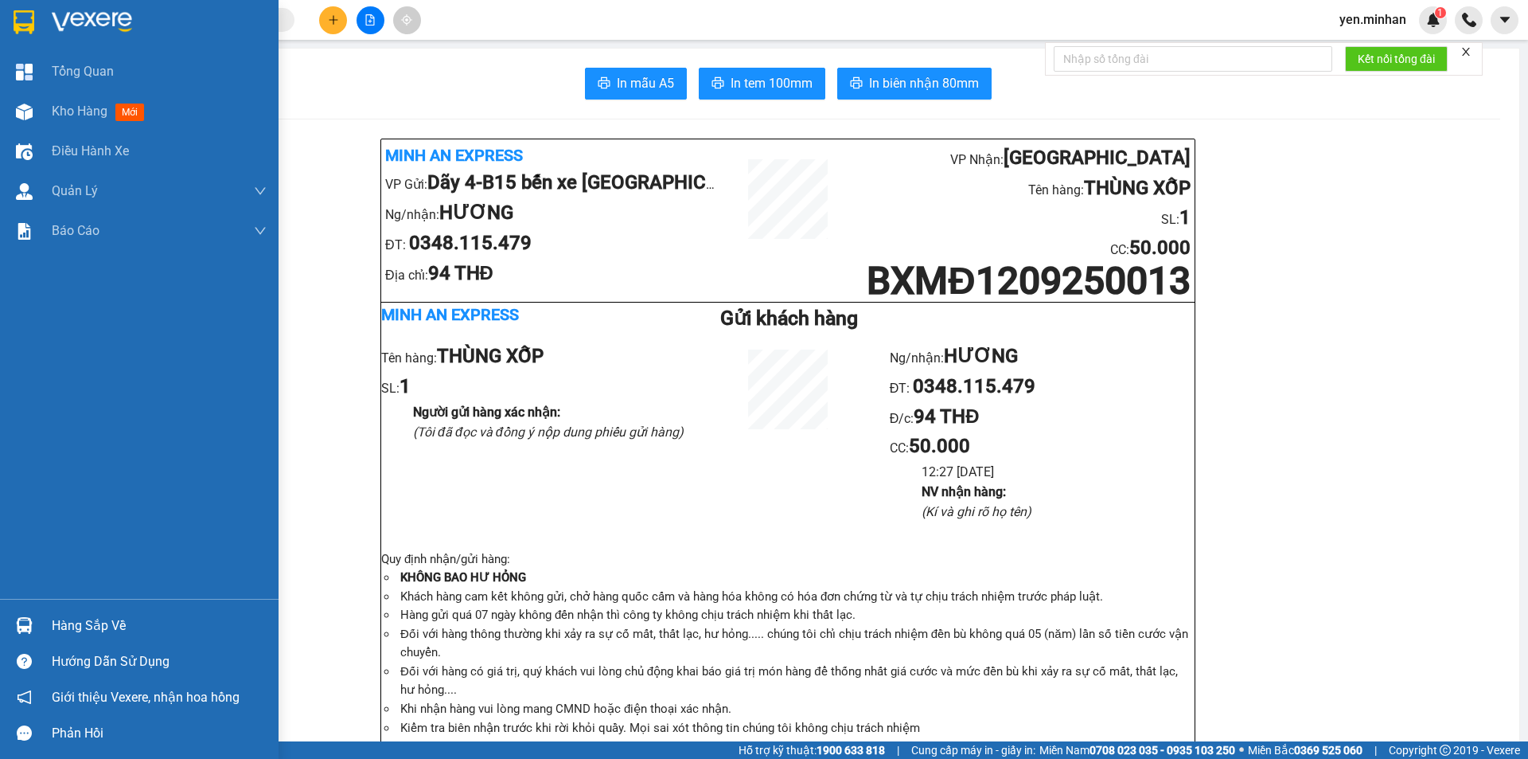
click at [14, 21] on img at bounding box center [24, 22] width 21 height 24
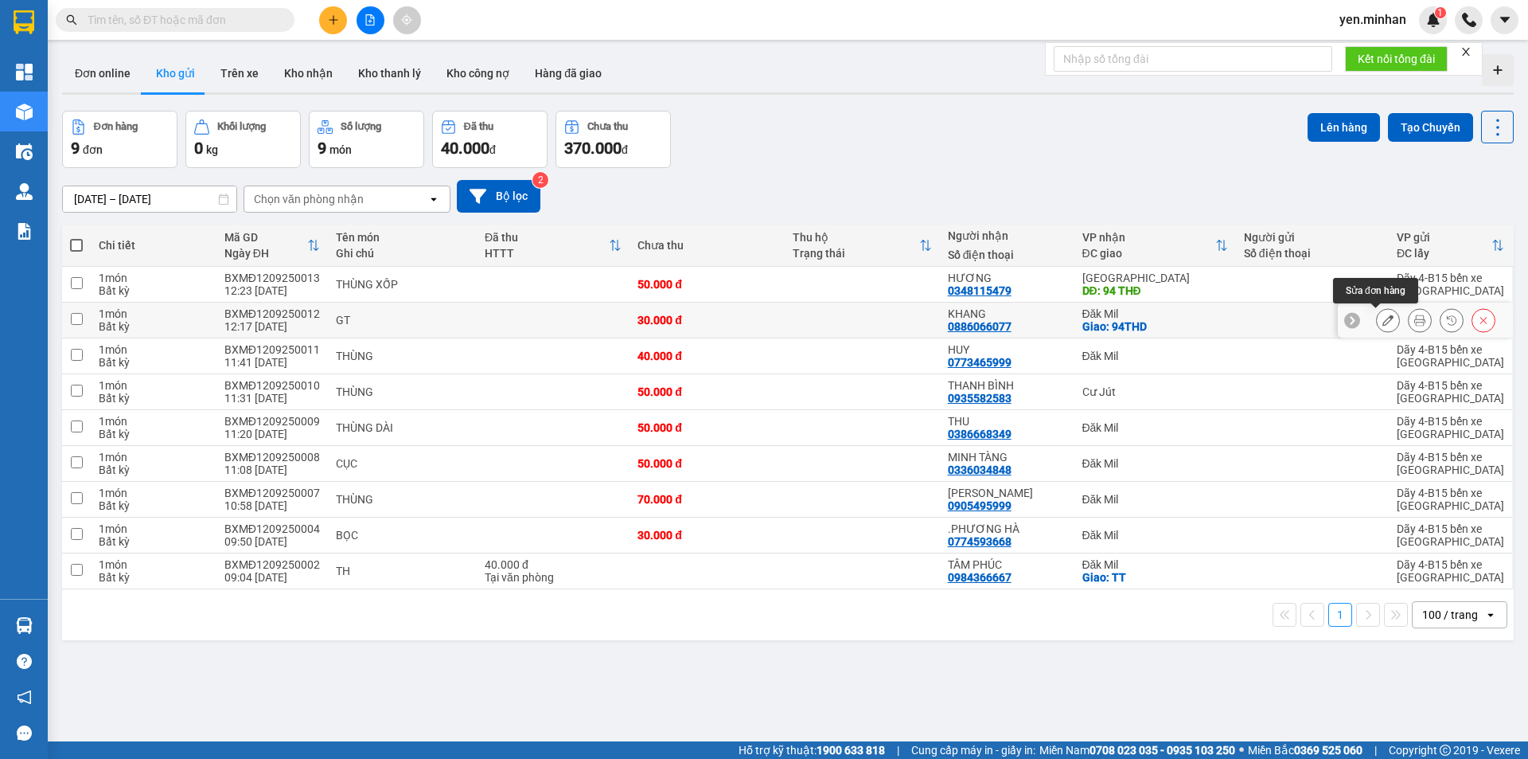
click at [1383, 324] on icon at bounding box center [1388, 319] width 11 height 11
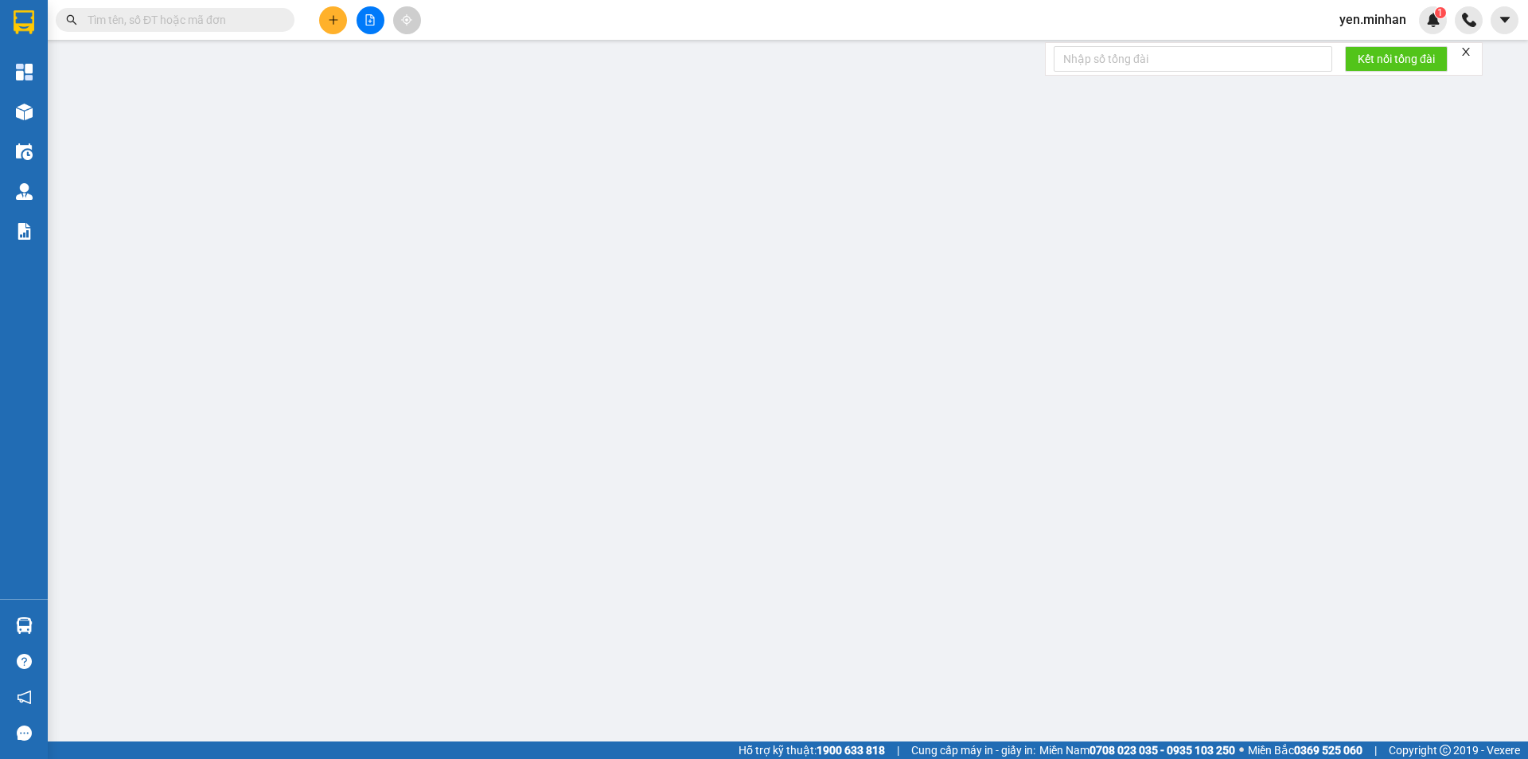
type input "0886066077"
type input "KHANG"
checkbox input "true"
type input "94THD"
type input "30.000"
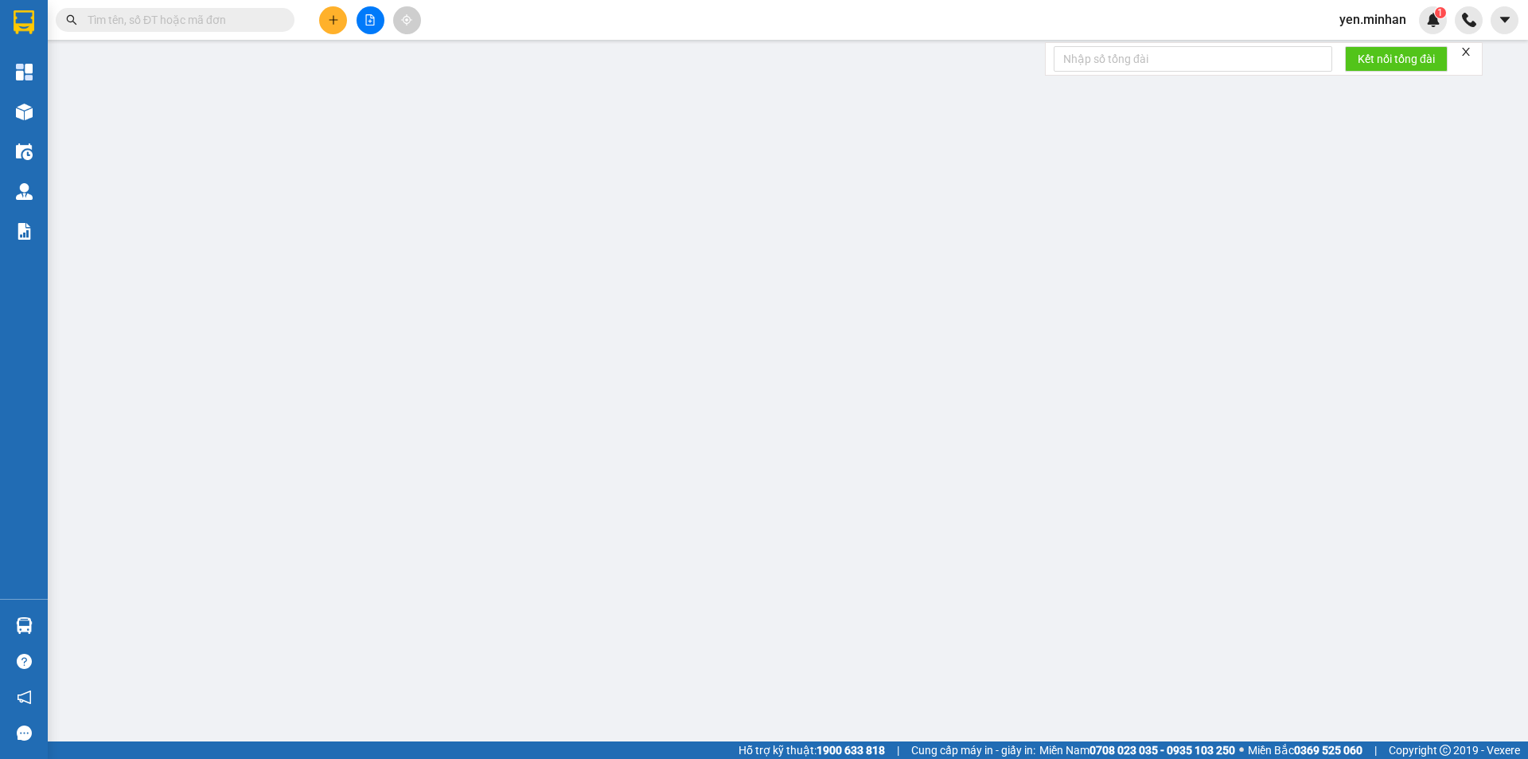
type input "30.000"
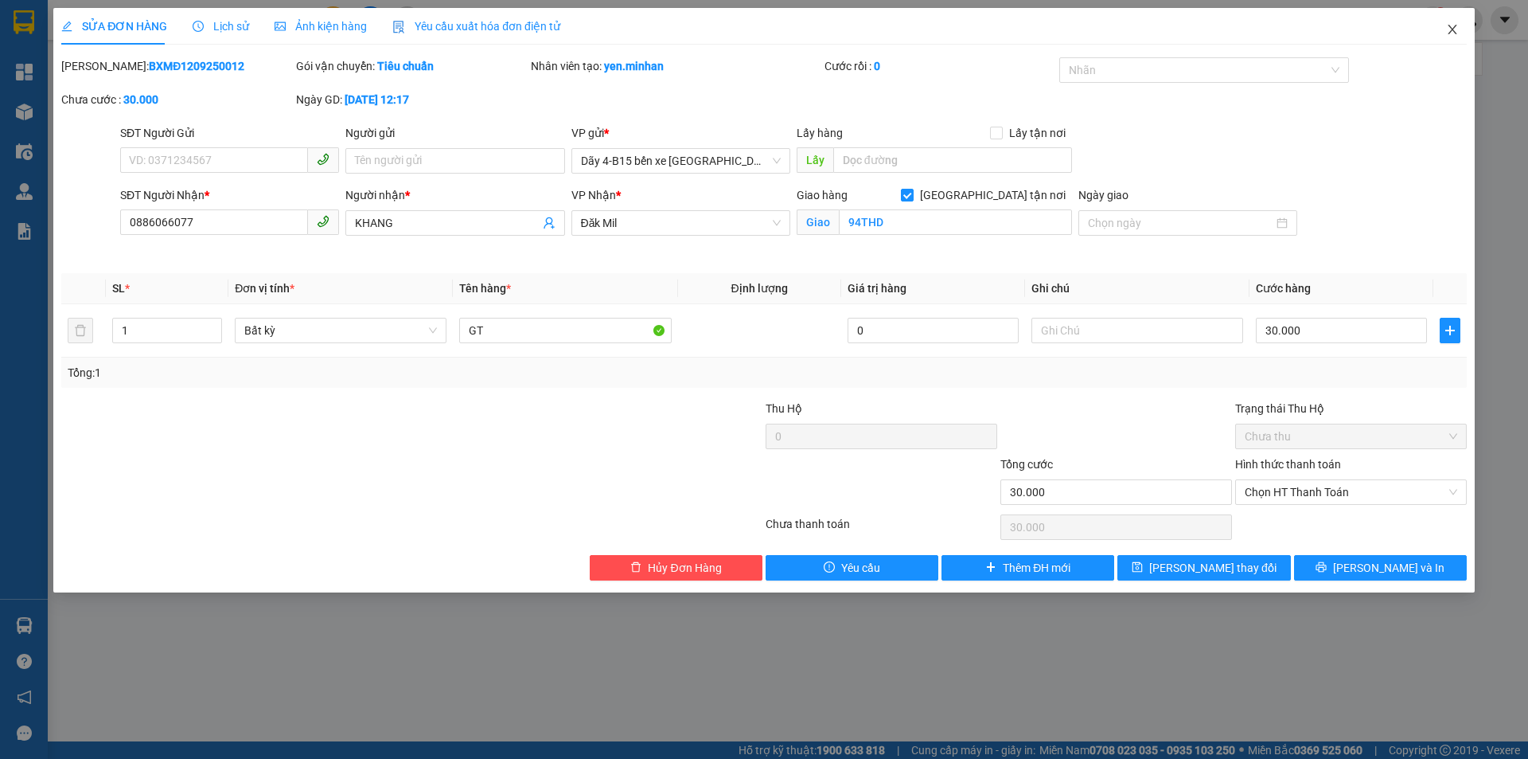
click at [1457, 30] on icon "close" at bounding box center [1452, 29] width 13 height 13
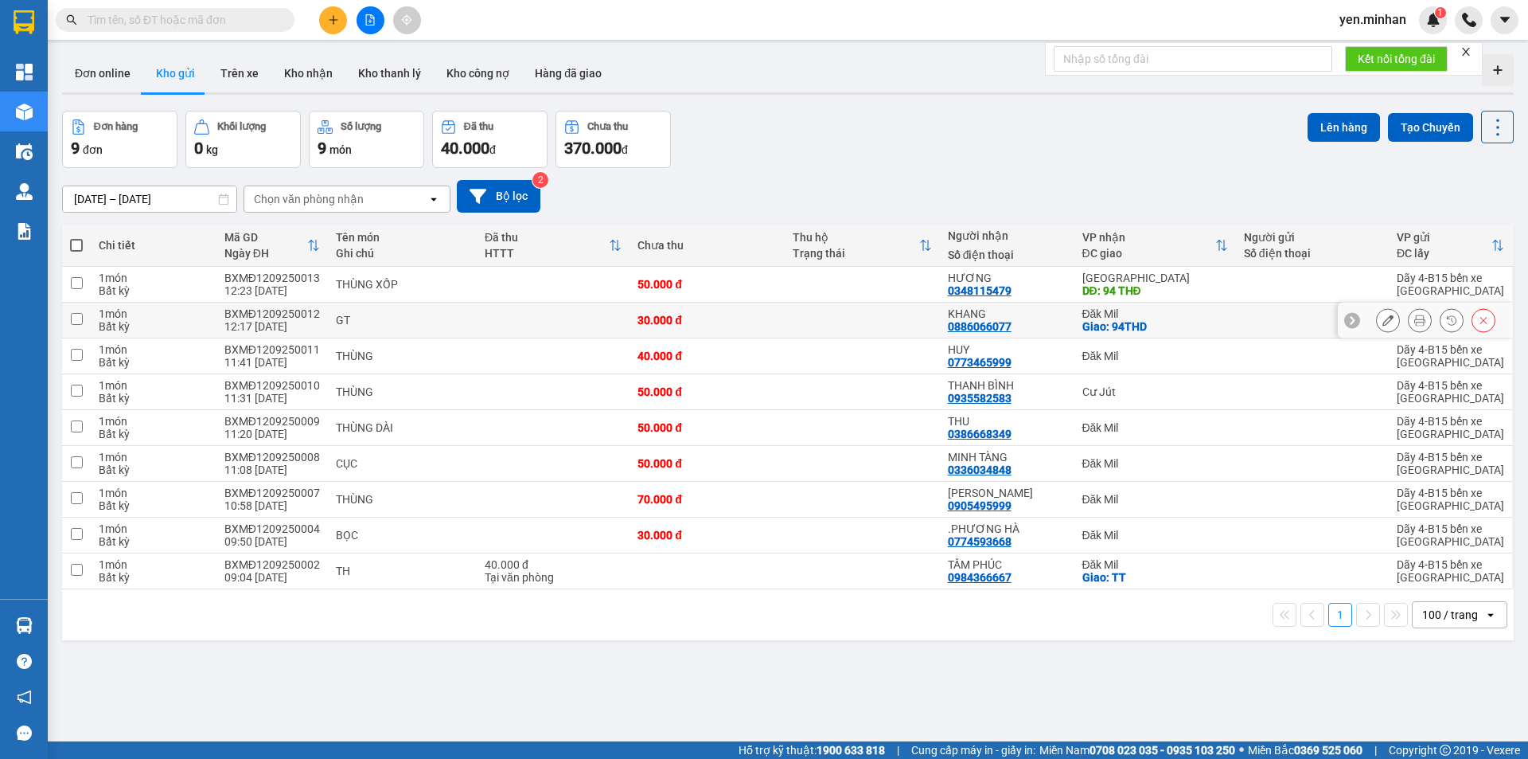
click at [1383, 321] on icon at bounding box center [1388, 319] width 11 height 11
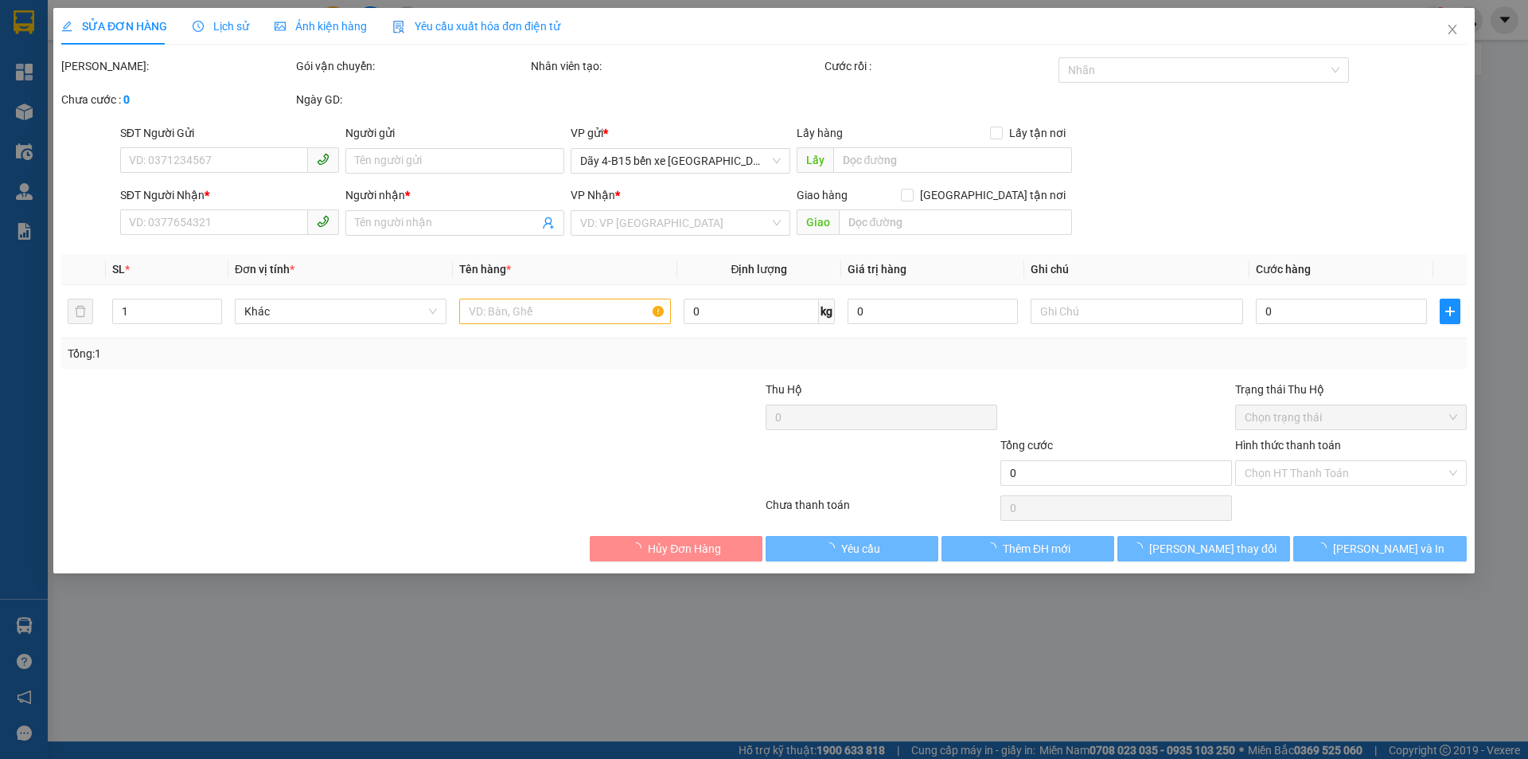
type input "0886066077"
type input "KHANG"
checkbox input "true"
type input "94THD"
type input "30.000"
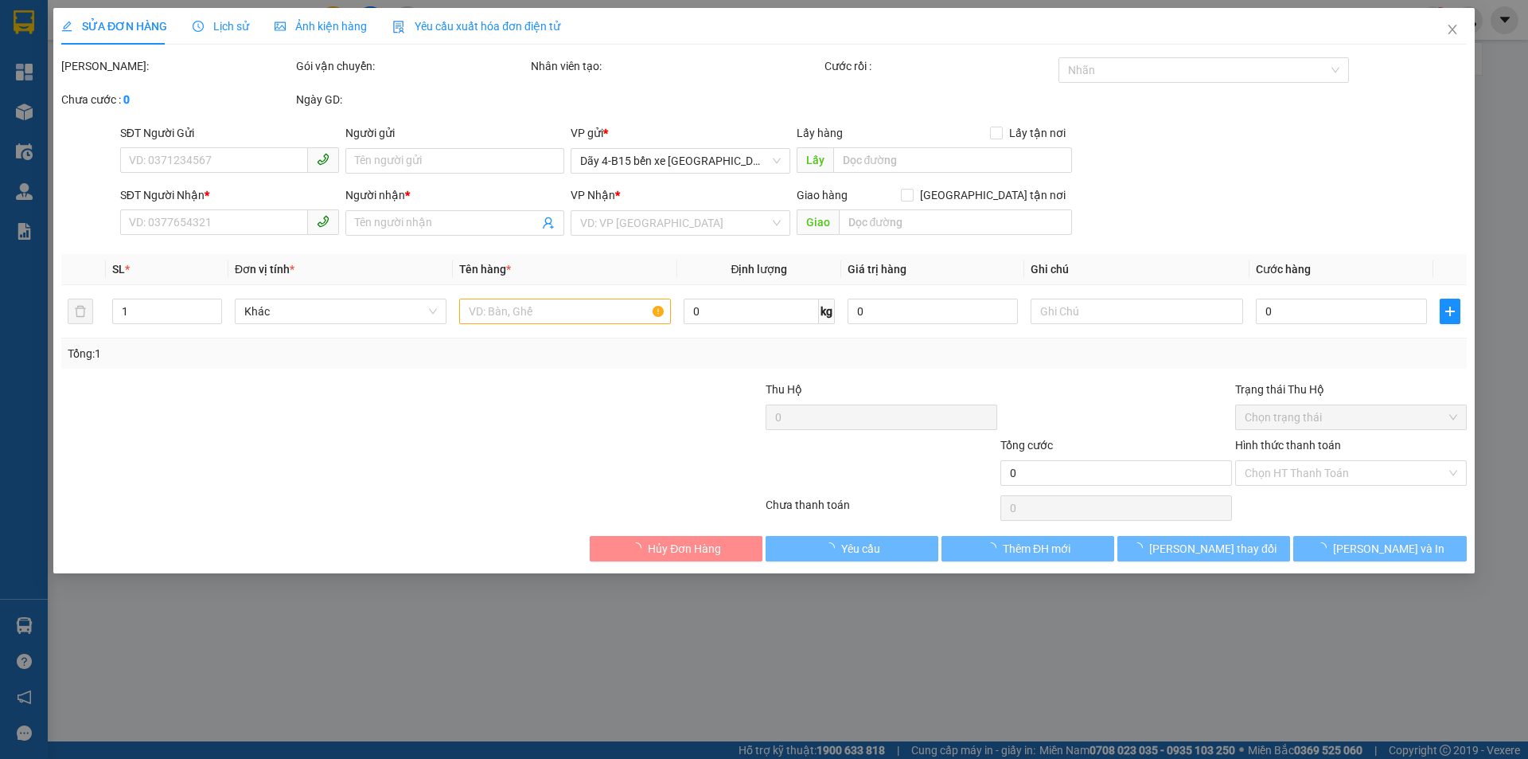
type input "30.000"
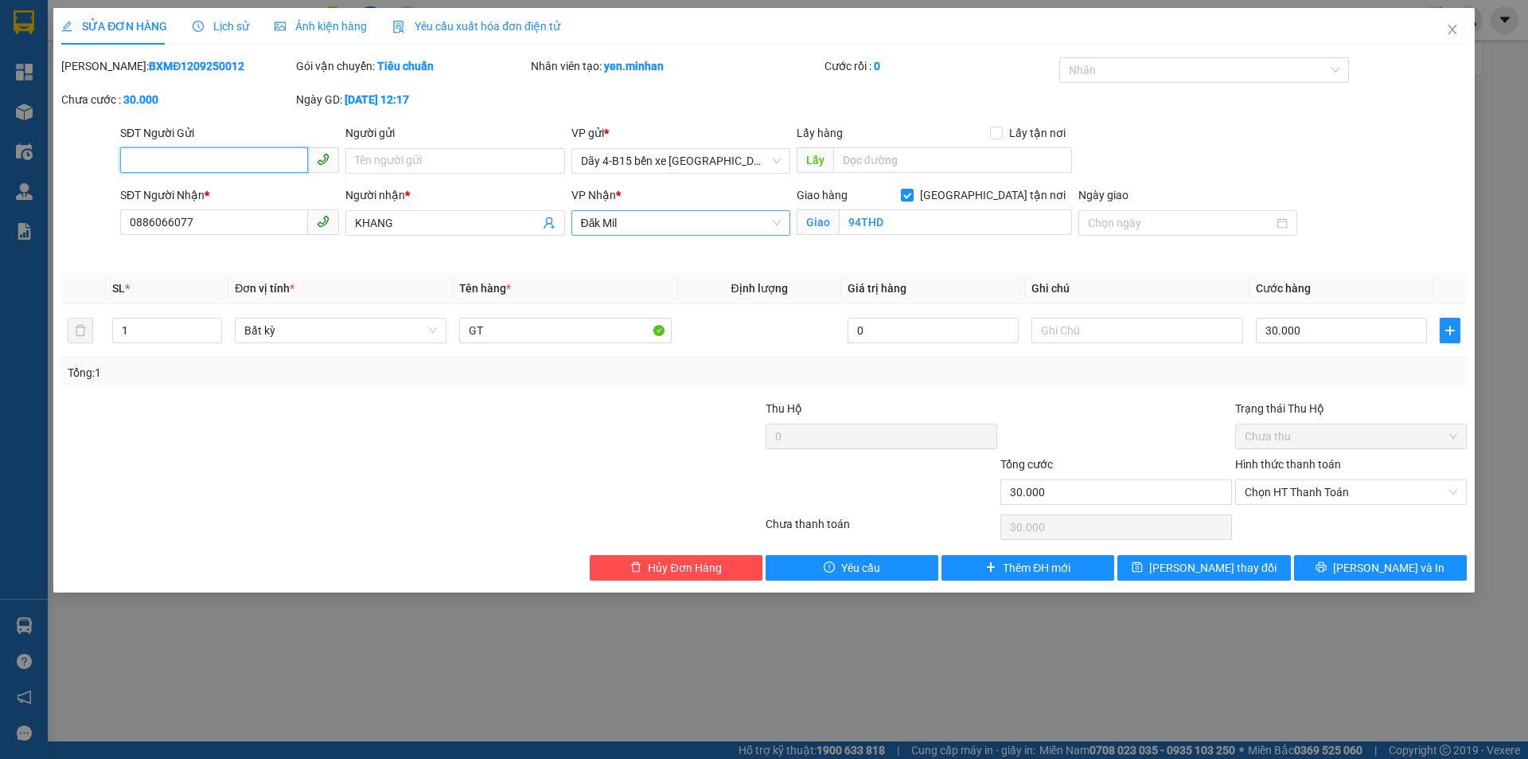
click at [635, 226] on span "Đăk Mil" at bounding box center [681, 223] width 200 height 24
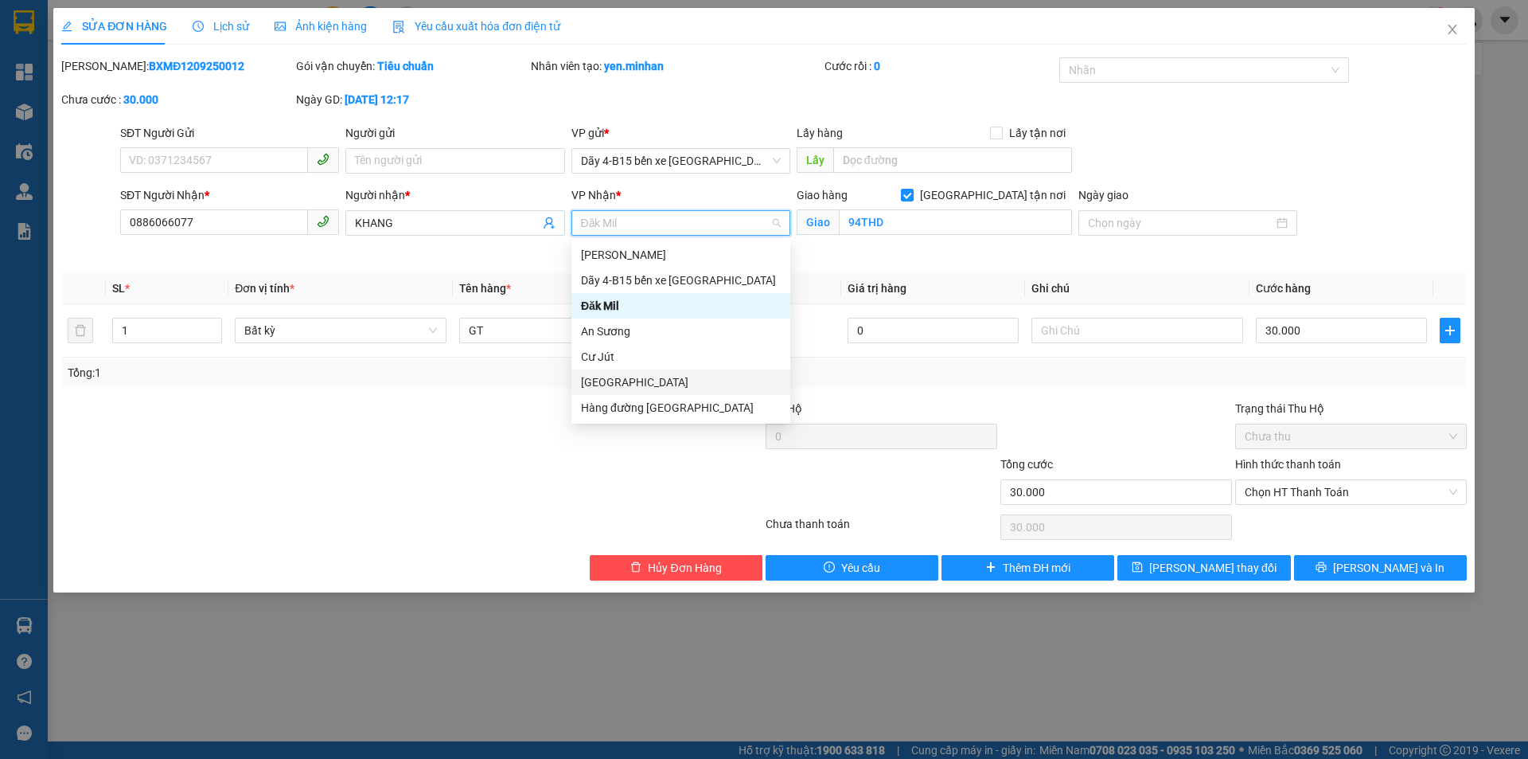
click at [630, 374] on div "[GEOGRAPHIC_DATA]" at bounding box center [681, 382] width 200 height 18
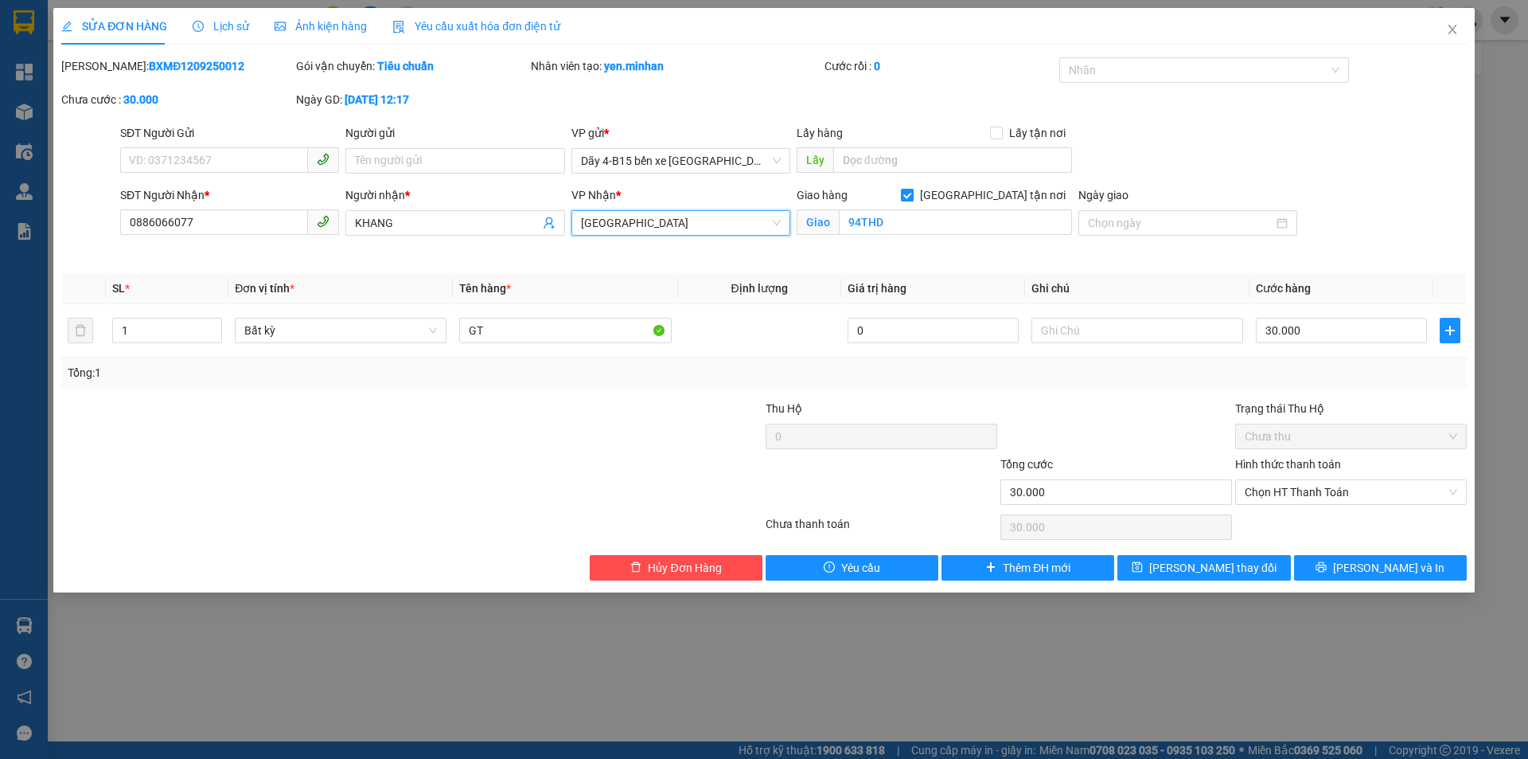
click at [912, 199] on input "[GEOGRAPHIC_DATA] tận nơi" at bounding box center [906, 194] width 11 height 11
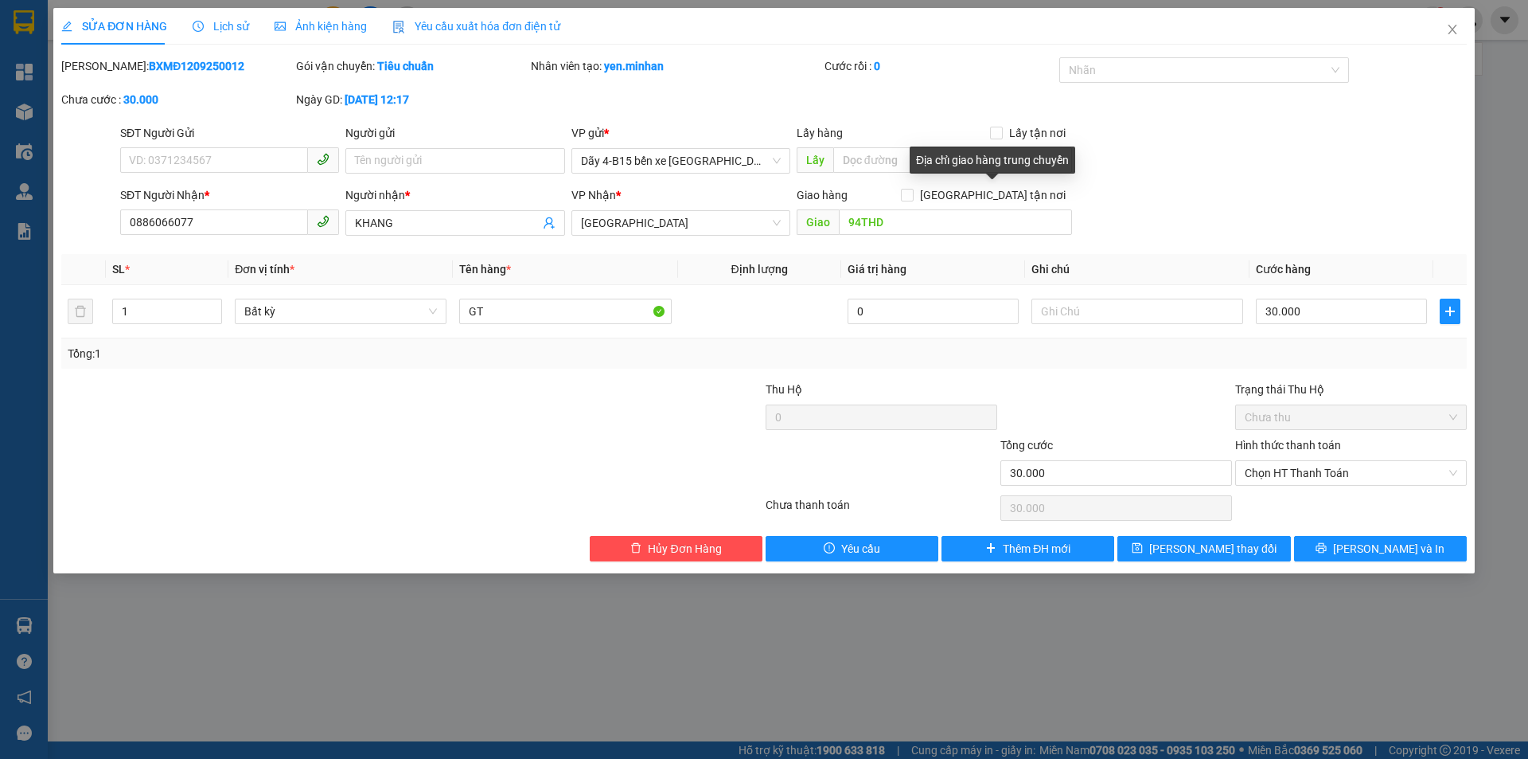
click at [1000, 194] on span "[GEOGRAPHIC_DATA] tận nơi" at bounding box center [993, 195] width 158 height 18
click at [912, 194] on input "[GEOGRAPHIC_DATA] tận nơi" at bounding box center [906, 194] width 11 height 11
checkbox input "true"
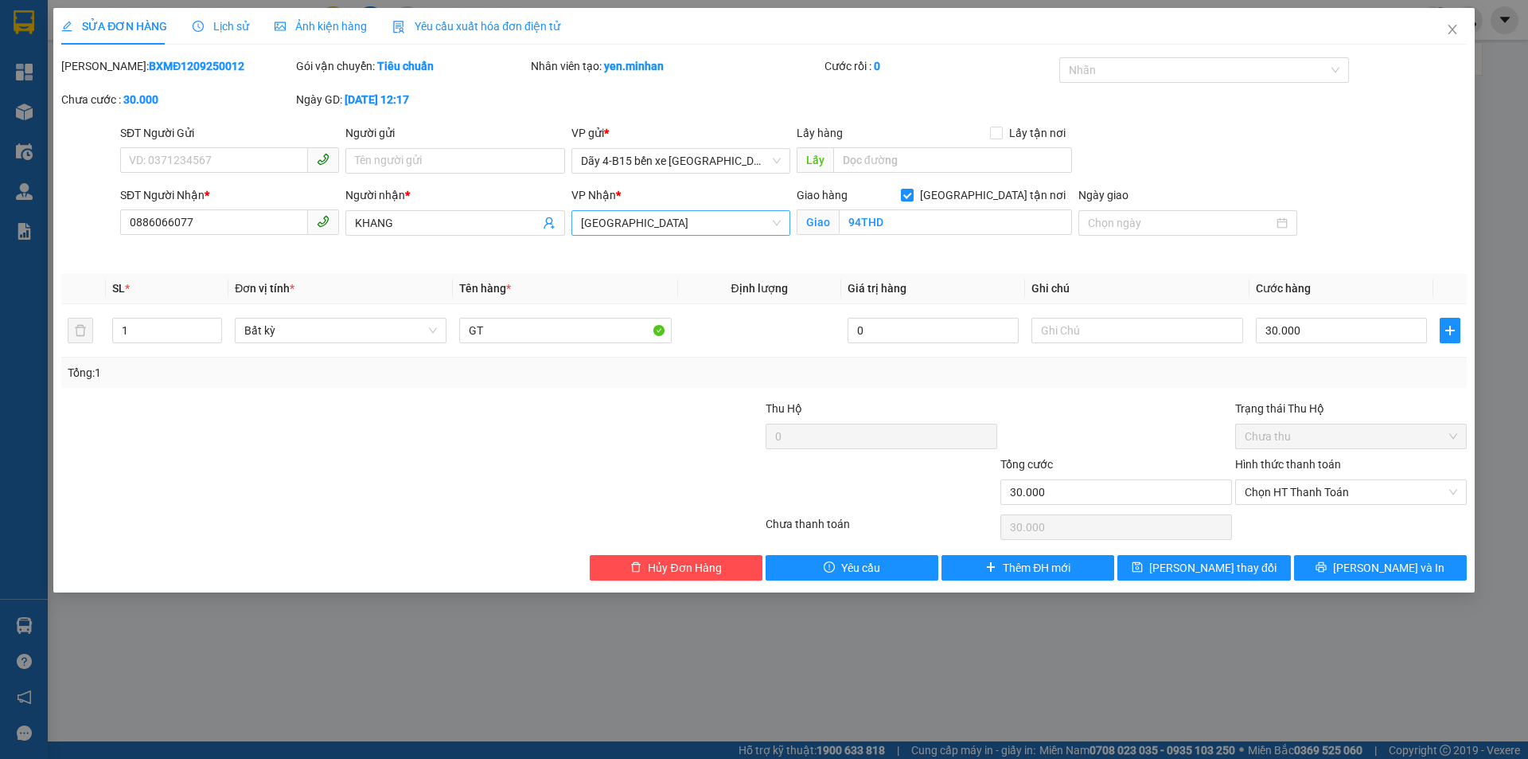
click at [751, 221] on span "[GEOGRAPHIC_DATA]" at bounding box center [681, 223] width 200 height 24
click at [1455, 33] on icon "close" at bounding box center [1452, 30] width 9 height 10
click at [1455, 33] on div at bounding box center [1469, 20] width 28 height 28
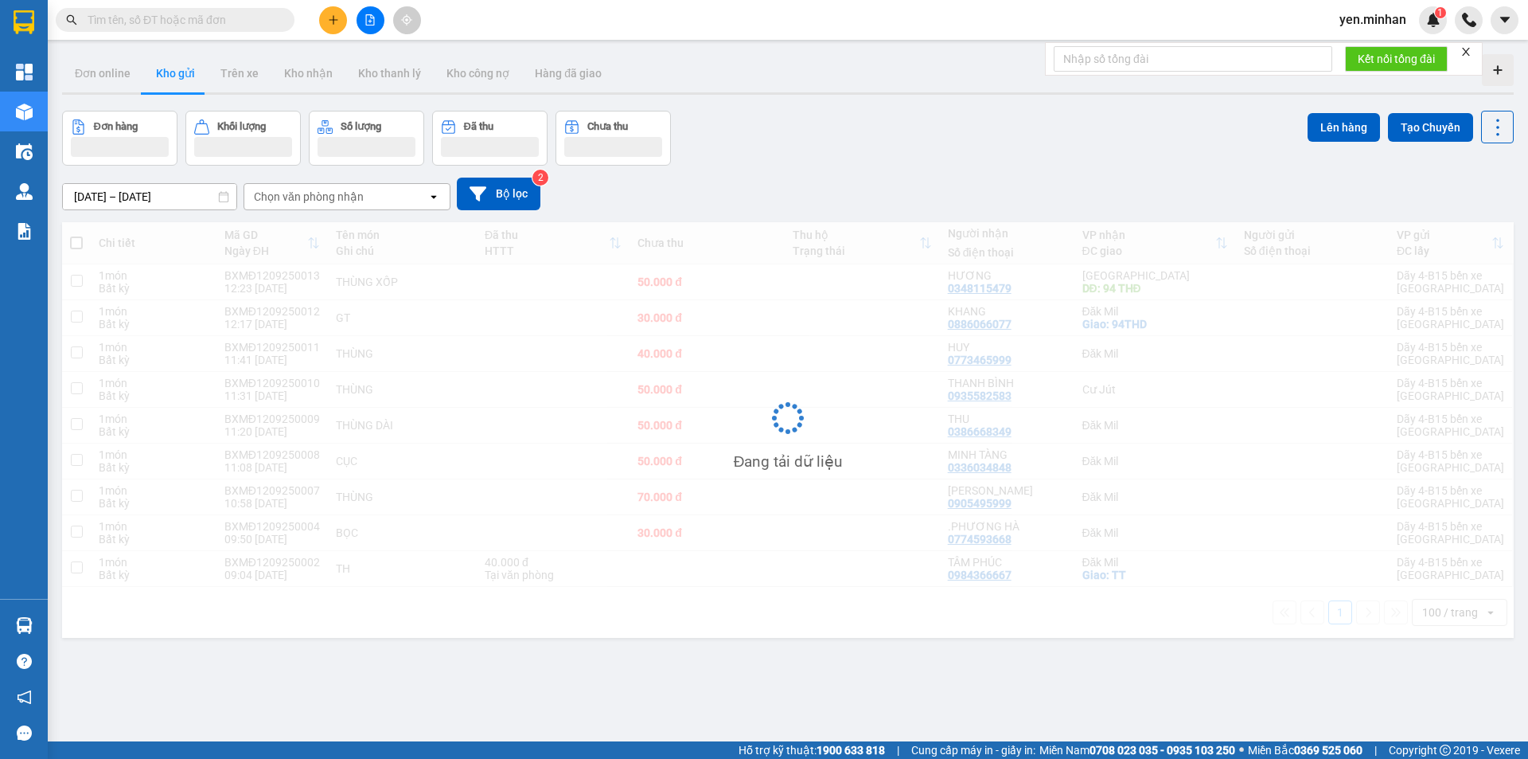
click at [1450, 24] on div "yen.minhan 1" at bounding box center [1427, 20] width 201 height 28
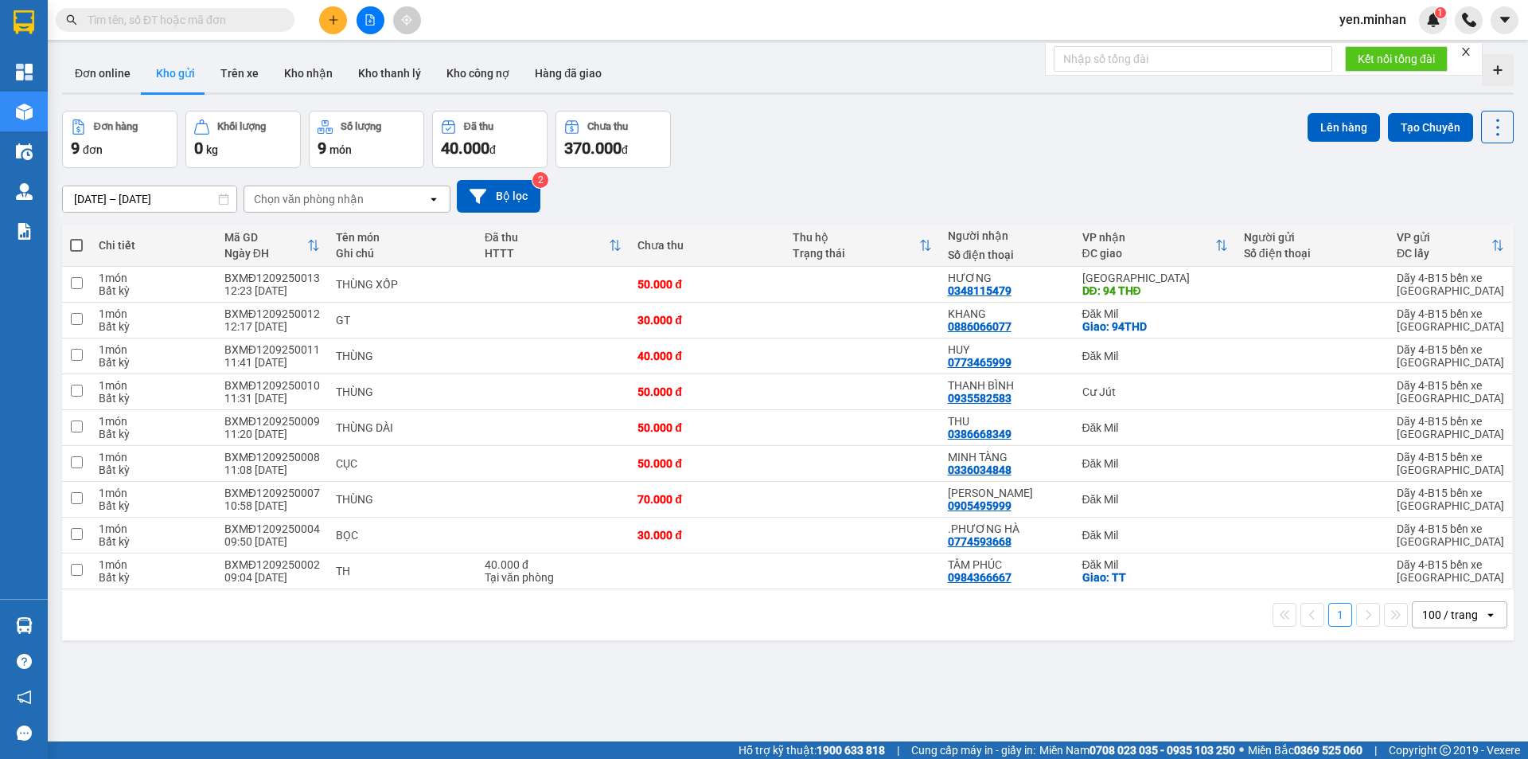
click at [942, 138] on div "Đơn hàng 9 đơn Khối lượng 0 kg Số lượng 9 món Đã thu 40.000 đ Chưa thu 370.000 …" at bounding box center [788, 139] width 1452 height 57
